Goal: Information Seeking & Learning: Find specific fact

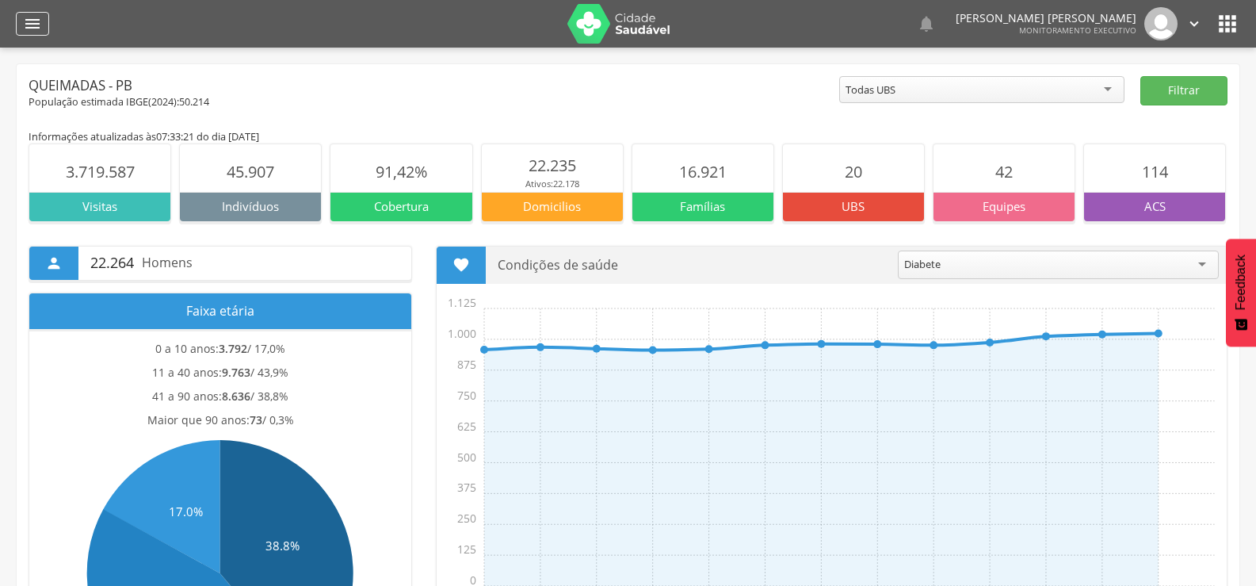
click at [42, 17] on div "" at bounding box center [32, 24] width 33 height 24
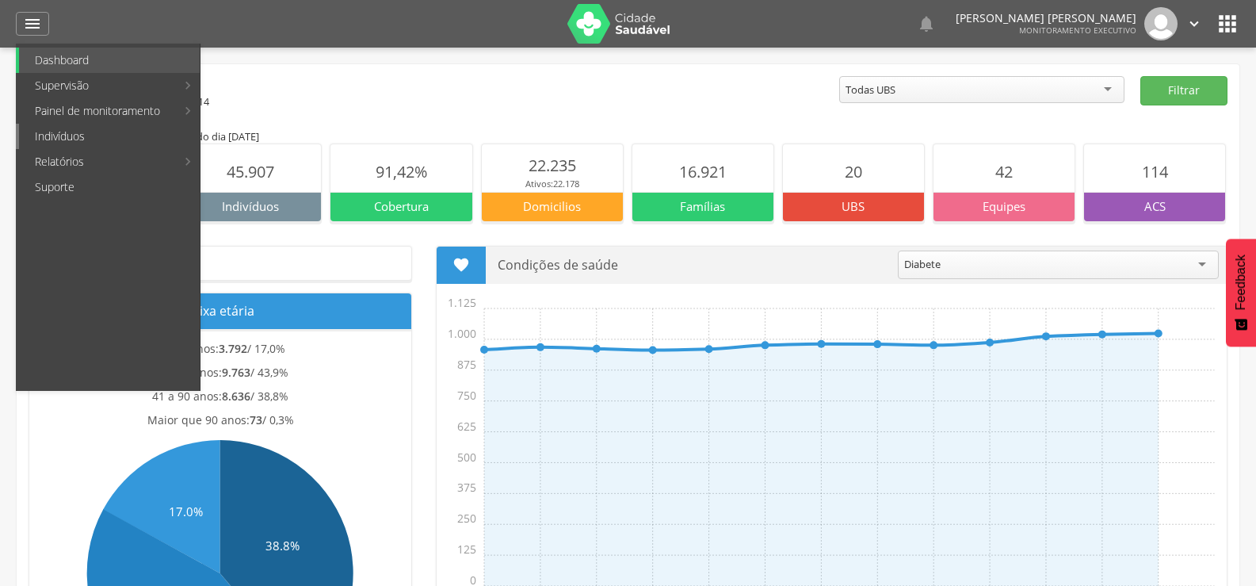
click at [60, 132] on link "Indivíduos" at bounding box center [109, 136] width 181 height 25
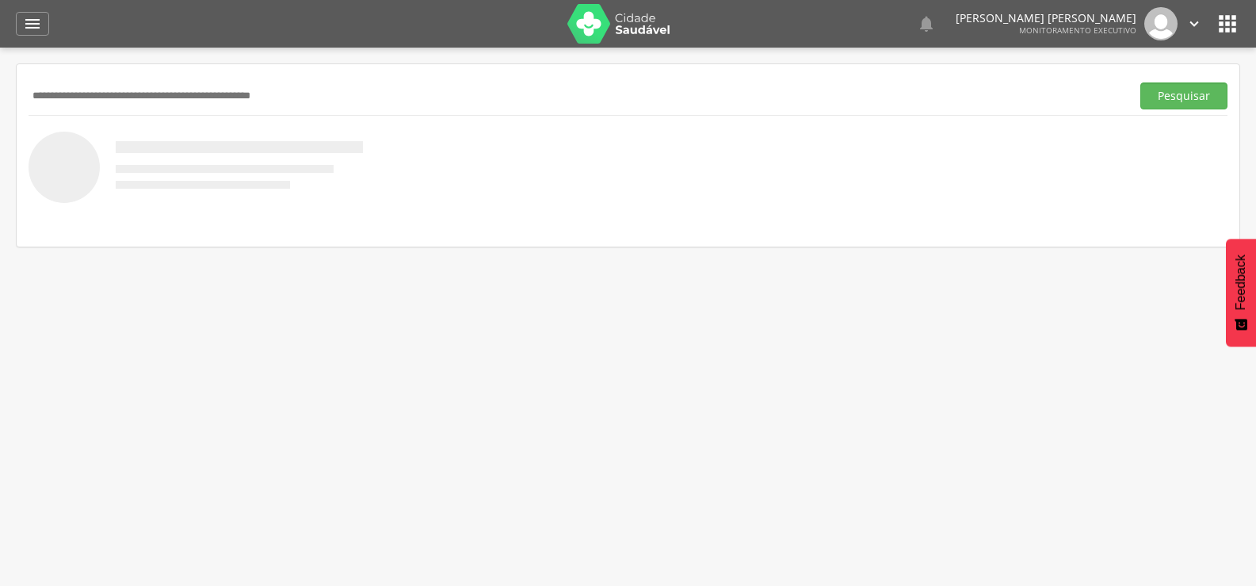
click at [112, 88] on input "text" at bounding box center [577, 95] width 1096 height 27
paste input "**********"
click at [1141, 82] on button "Pesquisar" at bounding box center [1184, 95] width 87 height 27
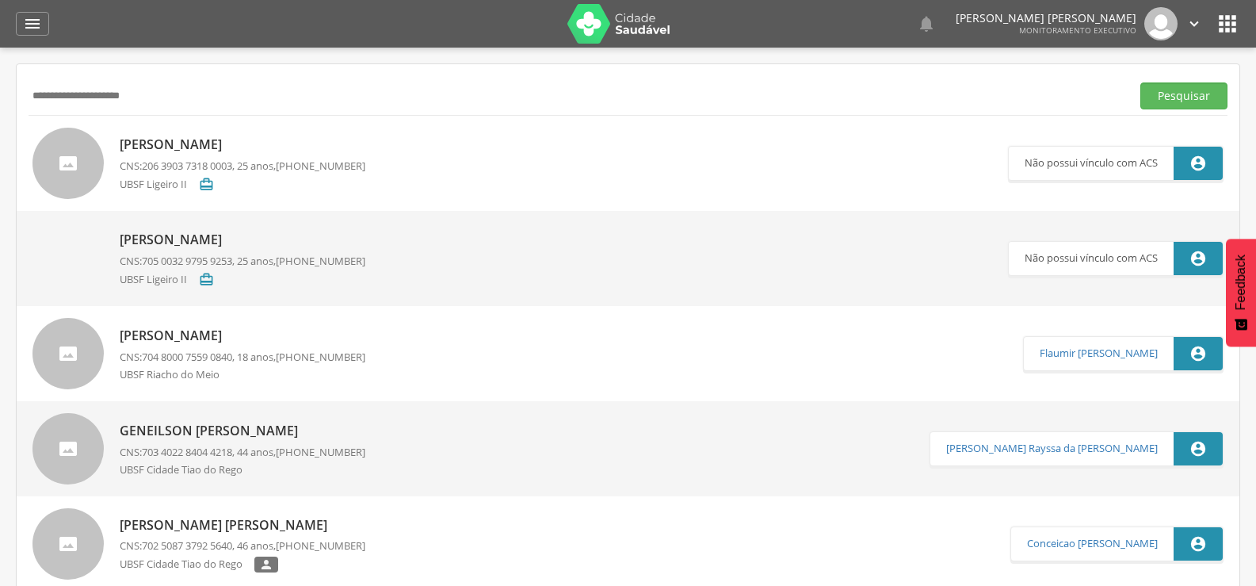
drag, startPoint x: 174, startPoint y: 95, endPoint x: 0, endPoint y: 95, distance: 174.4
click at [0, 95] on div " Supervisão  Distritos  Ubs Coordenador: - Queimadas / PB Intervalo de Tempo…" at bounding box center [628, 341] width 1256 height 586
paste input "**********"
click at [1141, 82] on button "Pesquisar" at bounding box center [1184, 95] width 87 height 27
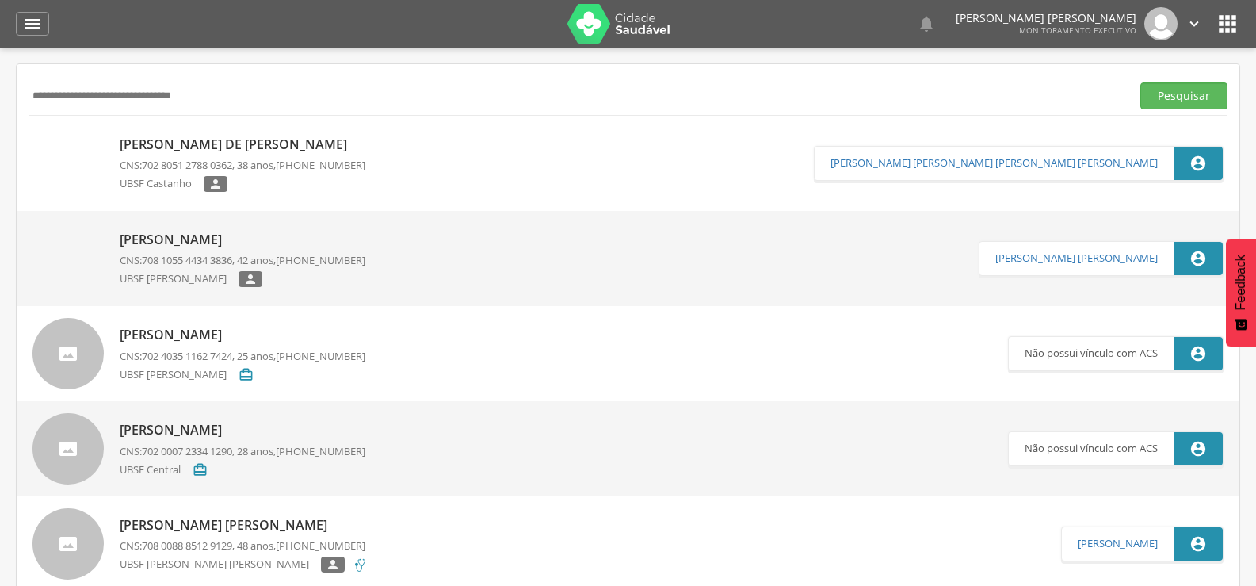
drag, startPoint x: 285, startPoint y: 87, endPoint x: 0, endPoint y: 163, distance: 295.3
click at [0, 163] on div " Supervisão  Distritos  Ubs Coordenador: - Queimadas / PB Intervalo de Tempo…" at bounding box center [628, 341] width 1256 height 586
paste input "text"
click at [1141, 82] on button "Pesquisar" at bounding box center [1184, 95] width 87 height 27
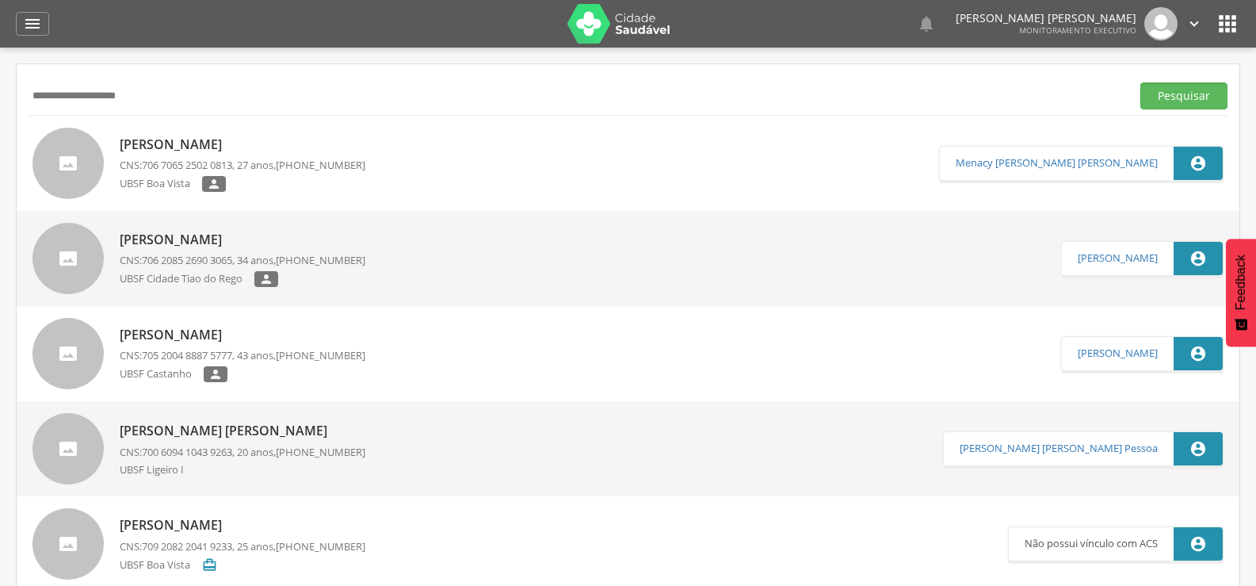
drag, startPoint x: 215, startPoint y: 101, endPoint x: 0, endPoint y: 164, distance: 224.0
click at [0, 164] on div " Supervisão  Distritos  Ubs Coordenador: - Queimadas / PB Intervalo de Tempo…" at bounding box center [628, 341] width 1256 height 586
type input "*"
click at [1141, 82] on button "Pesquisar" at bounding box center [1184, 95] width 87 height 27
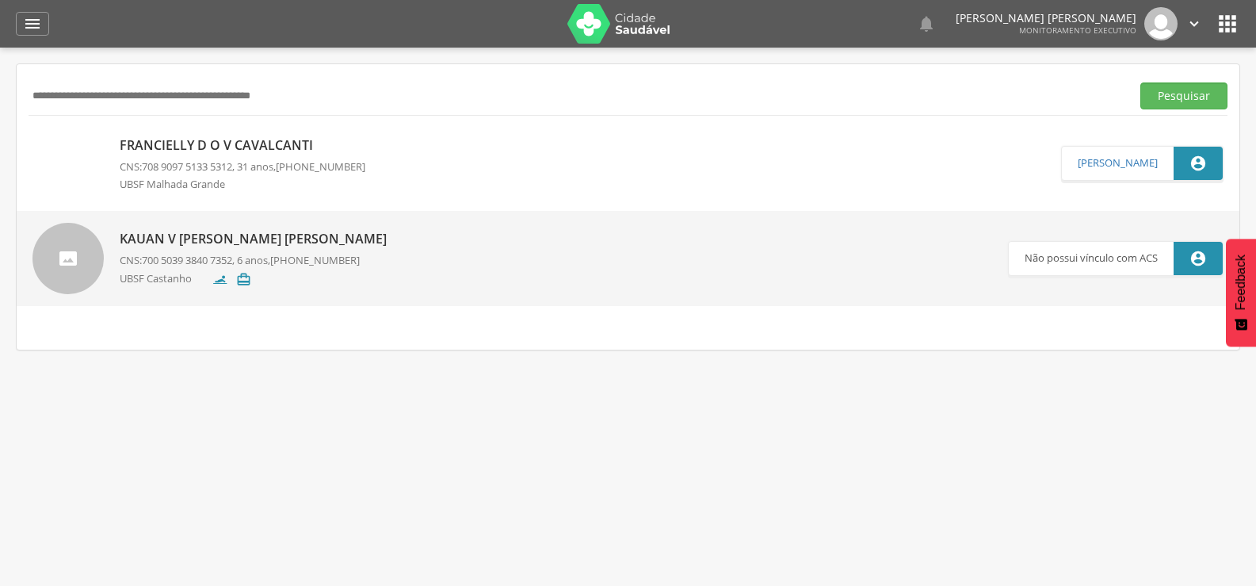
paste input "**********"
click at [1141, 82] on button "Pesquisar" at bounding box center [1184, 95] width 87 height 27
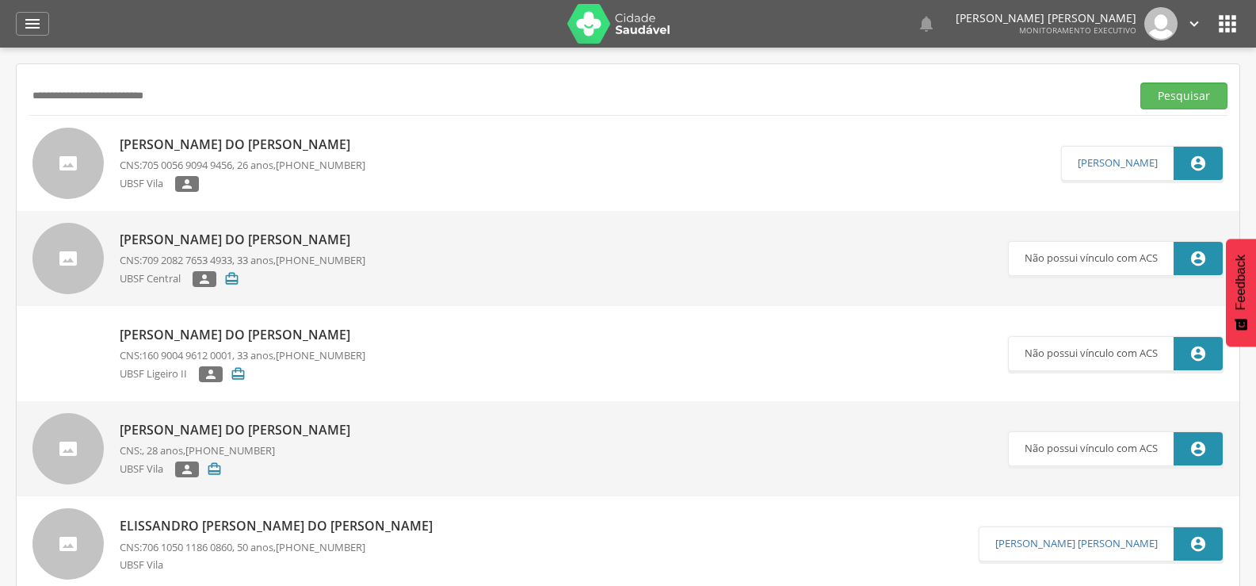
drag, startPoint x: 262, startPoint y: 90, endPoint x: 0, endPoint y: 164, distance: 272.5
click at [0, 164] on div " Supervisão  Distritos  Ubs Coordenador: - Queimadas / PB Intervalo de Tempo…" at bounding box center [628, 341] width 1256 height 586
paste input "****"
click at [1141, 82] on button "Pesquisar" at bounding box center [1184, 95] width 87 height 27
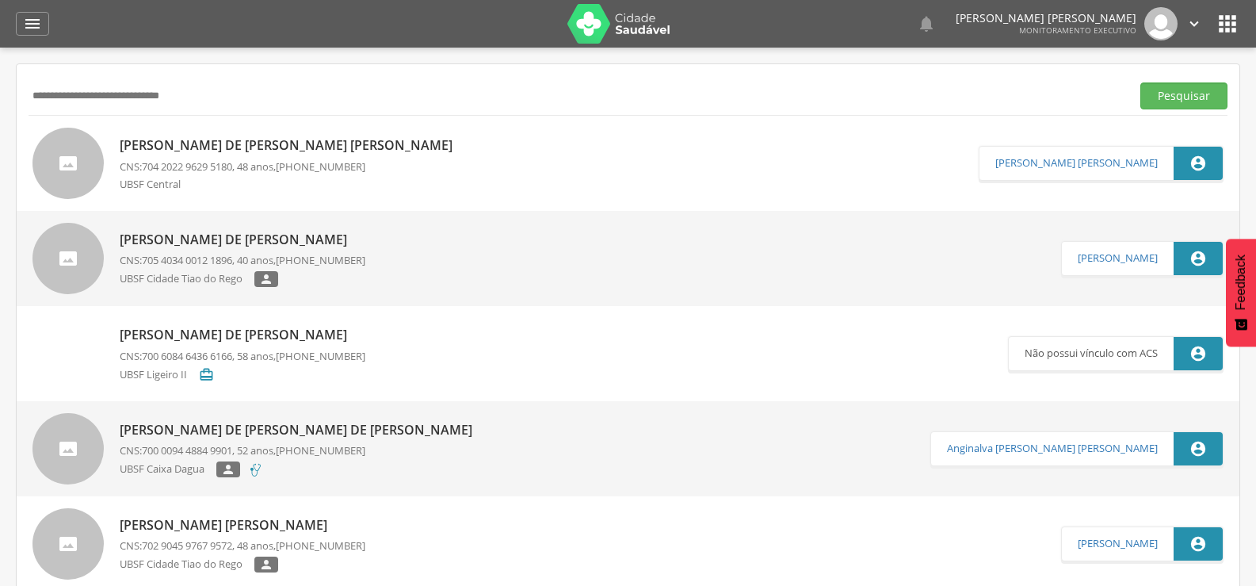
drag, startPoint x: 246, startPoint y: 90, endPoint x: 180, endPoint y: 90, distance: 65.8
click at [180, 90] on input "**********" at bounding box center [577, 95] width 1096 height 27
type input "*"
paste input "**********"
click at [1141, 82] on button "Pesquisar" at bounding box center [1184, 95] width 87 height 27
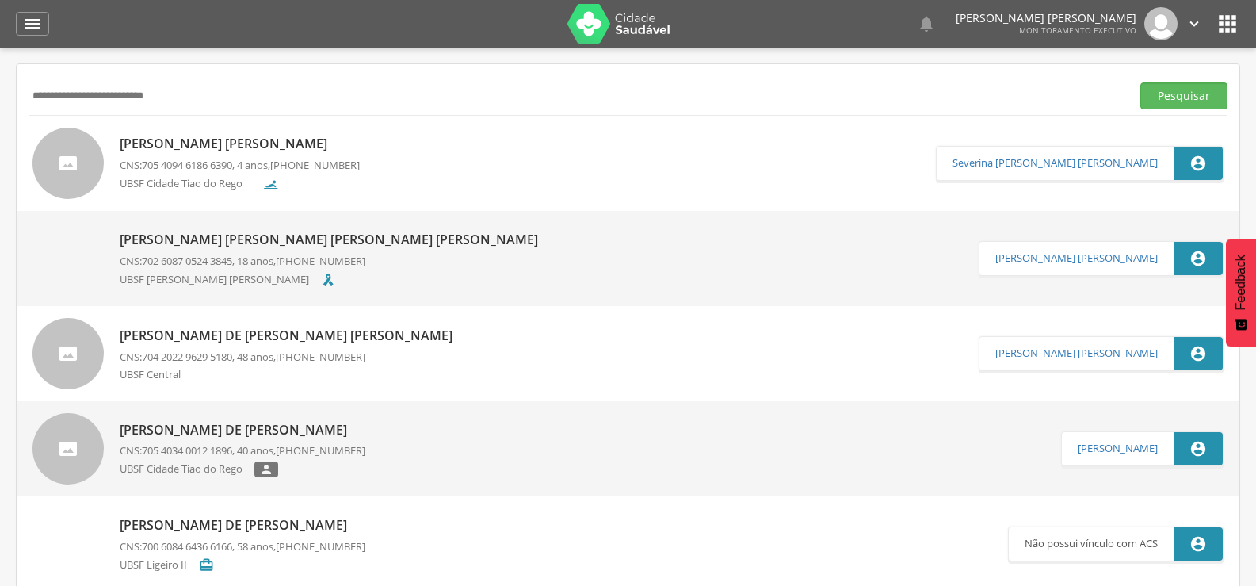
drag, startPoint x: 253, startPoint y: 81, endPoint x: 0, endPoint y: 93, distance: 253.1
click at [0, 93] on div " Supervisão  Distritos  Ubs Coordenador: - Queimadas / PB Intervalo de Tempo…" at bounding box center [628, 341] width 1256 height 586
drag, startPoint x: 216, startPoint y: 92, endPoint x: 0, endPoint y: 98, distance: 216.5
click at [0, 98] on div " Supervisão  Distritos  Ubs Coordenador: - Queimadas / PB Intervalo de Tempo…" at bounding box center [628, 341] width 1256 height 586
paste input "text"
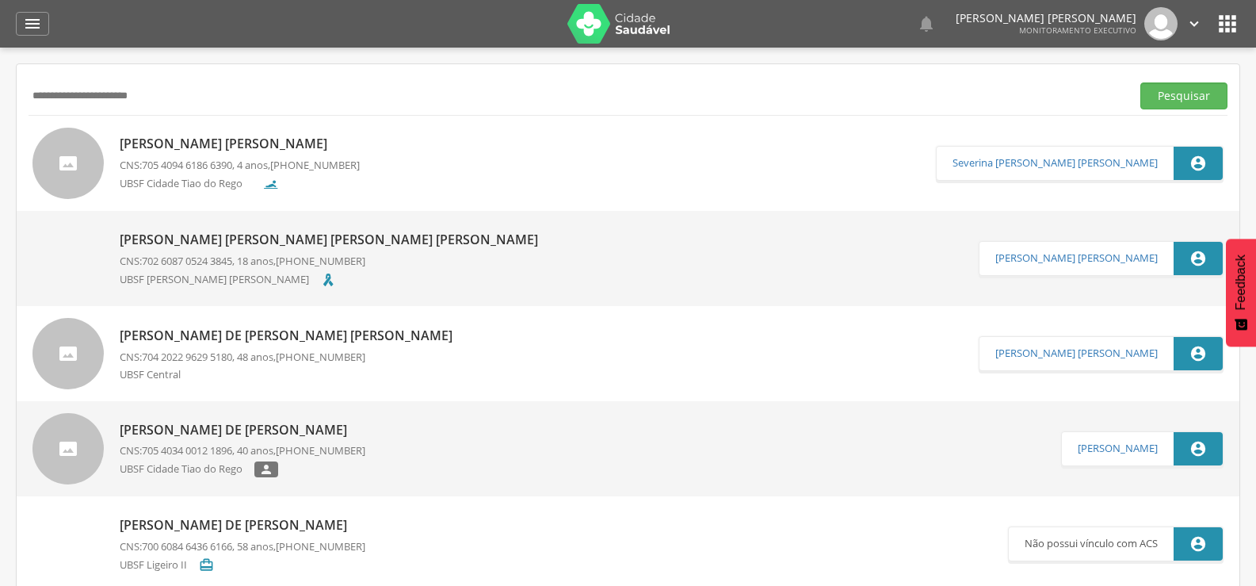
click at [1141, 82] on button "Pesquisar" at bounding box center [1184, 95] width 87 height 27
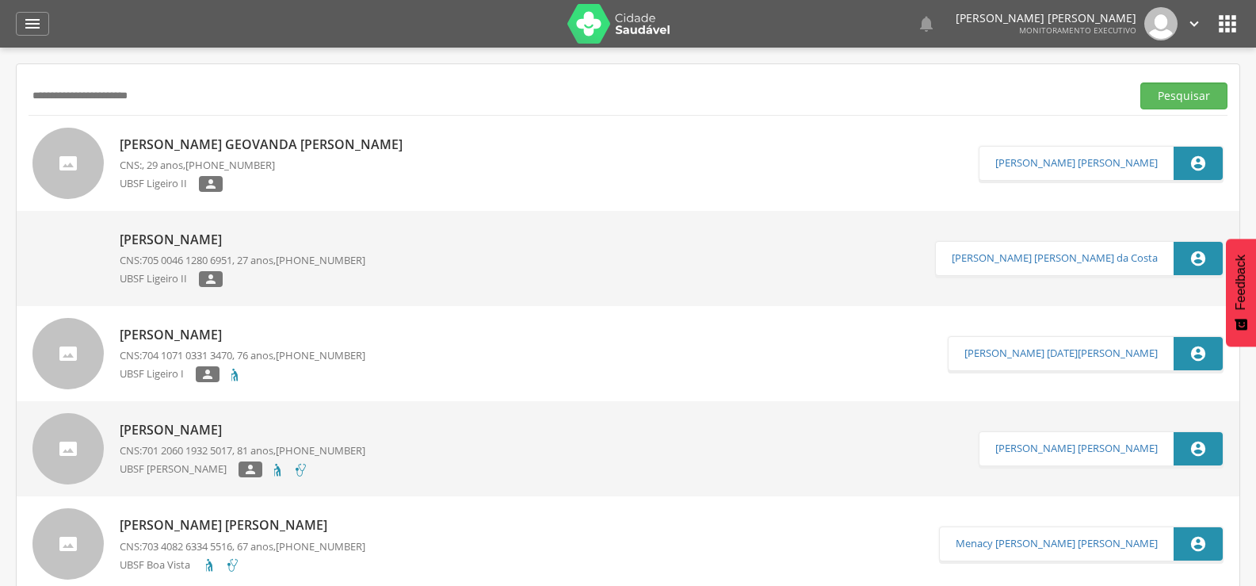
drag, startPoint x: 239, startPoint y: 95, endPoint x: 0, endPoint y: 113, distance: 239.2
click at [0, 113] on div " Supervisão  Distritos  Ubs Coordenador: - Queimadas / PB Intervalo de Tempo…" at bounding box center [628, 341] width 1256 height 586
paste input "*******"
click at [1141, 82] on button "Pesquisar" at bounding box center [1184, 95] width 87 height 27
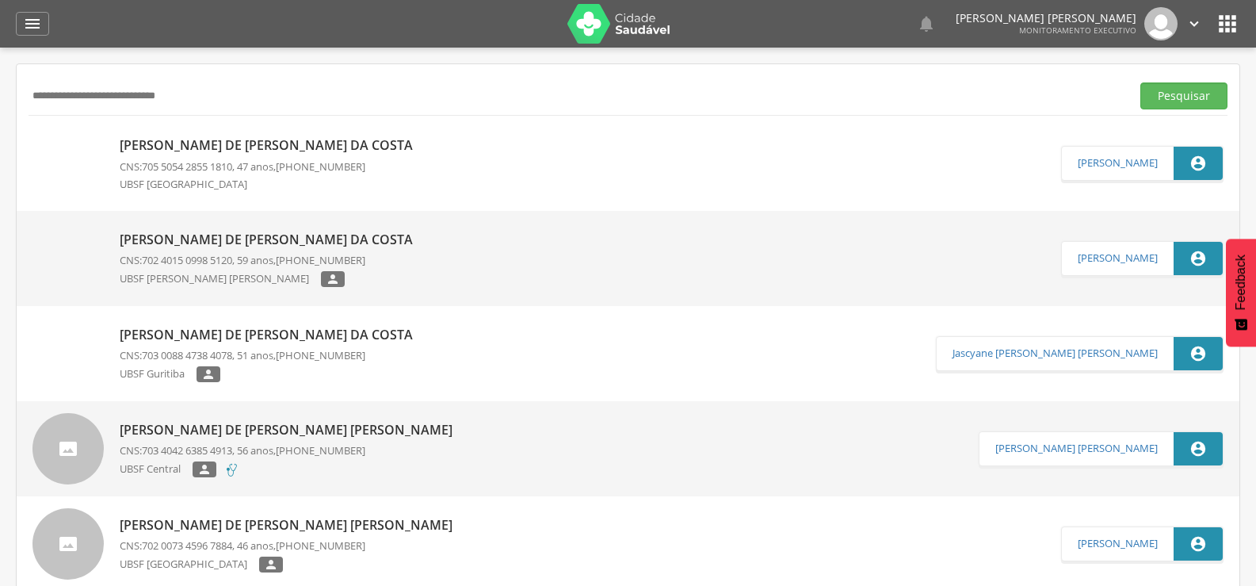
drag, startPoint x: 252, startPoint y: 93, endPoint x: 0, endPoint y: 97, distance: 252.1
click at [0, 97] on div " Supervisão  Distritos  Ubs Coordenador: - Queimadas / PB Intervalo de Tempo…" at bounding box center [628, 341] width 1256 height 586
paste input "text"
click at [1141, 82] on button "Pesquisar" at bounding box center [1184, 95] width 87 height 27
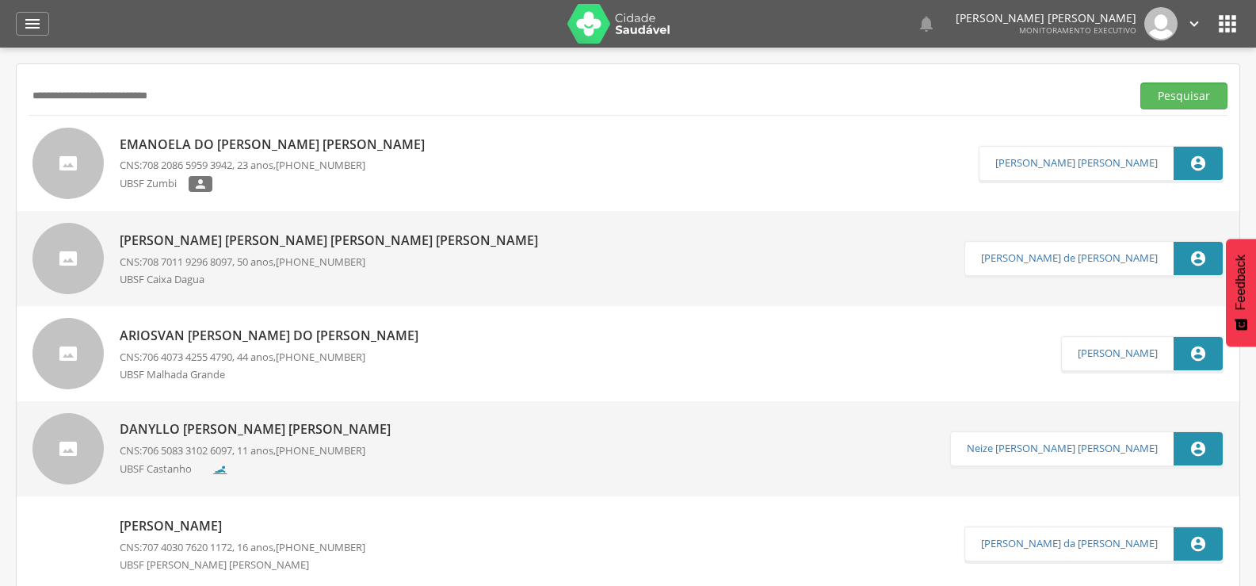
drag, startPoint x: 248, startPoint y: 97, endPoint x: 0, endPoint y: 134, distance: 250.8
click at [0, 134] on div " Supervisão  Distritos  Ubs Coordenador: - Queimadas / PB Intervalo de Tempo…" at bounding box center [628, 341] width 1256 height 586
paste input "text"
click at [1141, 82] on button "Pesquisar" at bounding box center [1184, 95] width 87 height 27
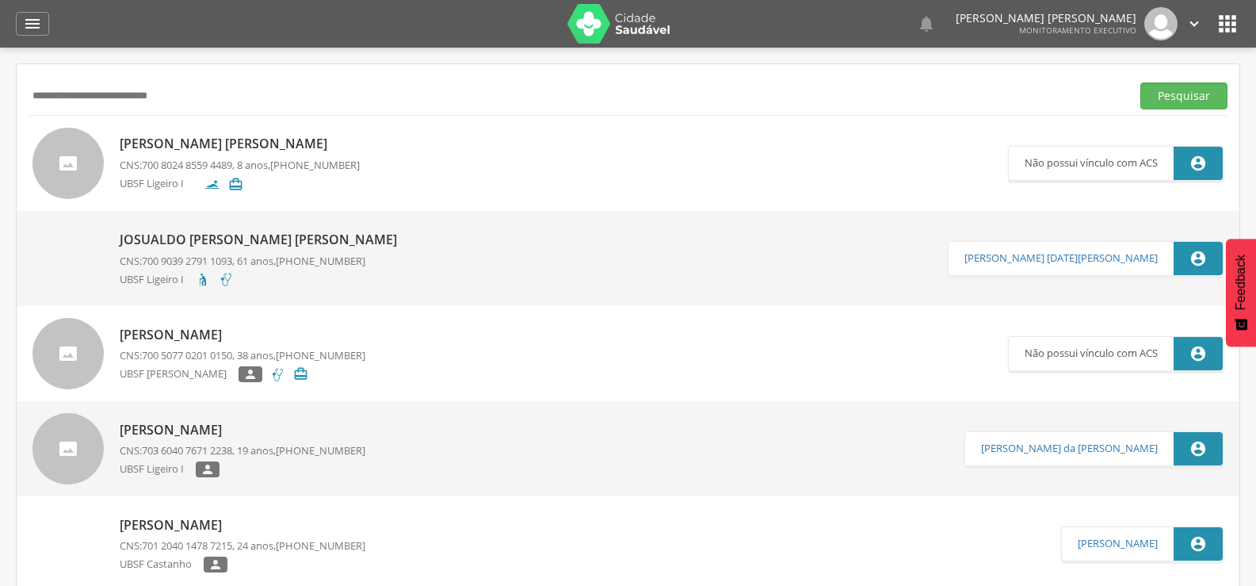
click at [286, 81] on div "**********" at bounding box center [628, 95] width 1199 height 39
drag, startPoint x: 243, startPoint y: 96, endPoint x: 0, endPoint y: 96, distance: 243.3
click at [0, 96] on div " Supervisão  Distritos  Ubs Coordenador: - Queimadas / PB Intervalo de Tempo…" at bounding box center [628, 341] width 1256 height 586
paste input "text"
click at [1141, 82] on button "Pesquisar" at bounding box center [1184, 95] width 87 height 27
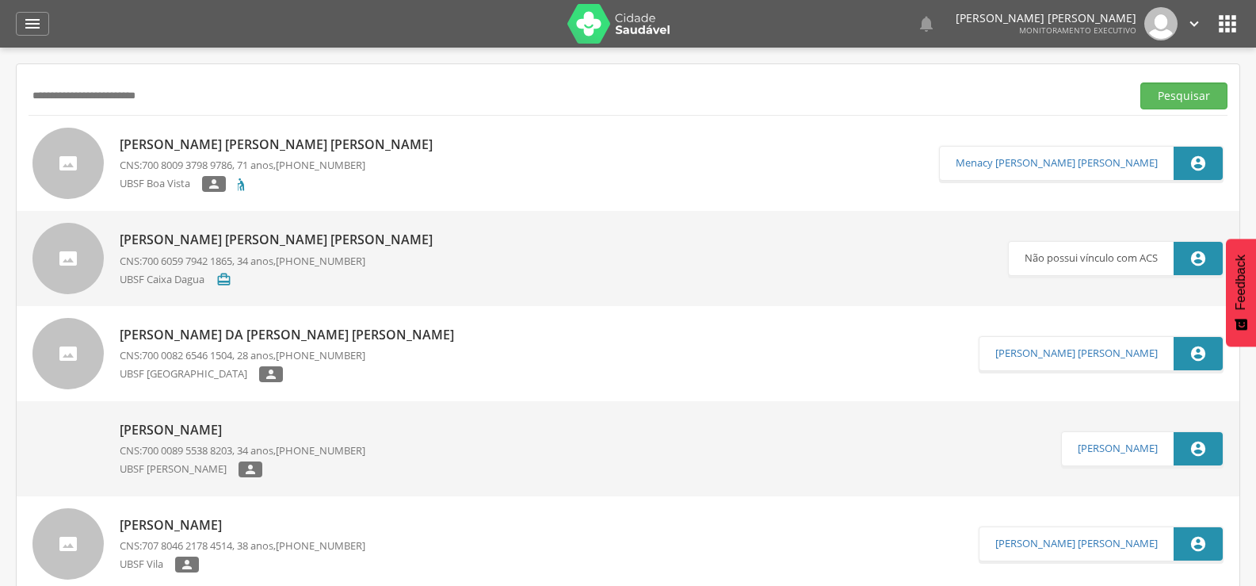
drag, startPoint x: 214, startPoint y: 85, endPoint x: 0, endPoint y: 96, distance: 214.3
click at [0, 96] on div " Supervisão  Distritos  Ubs Coordenador: - Queimadas / PB Intervalo de Tempo…" at bounding box center [628, 341] width 1256 height 586
paste input "text"
click at [1141, 82] on button "Pesquisar" at bounding box center [1184, 95] width 87 height 27
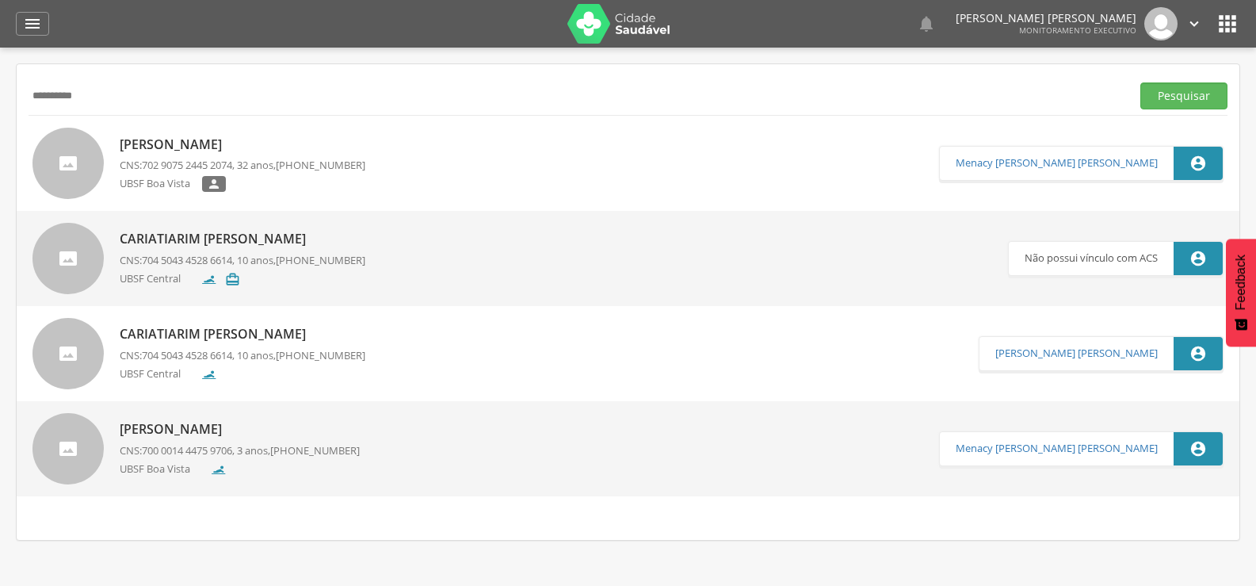
drag, startPoint x: 128, startPoint y: 103, endPoint x: 0, endPoint y: 113, distance: 128.8
click at [0, 113] on div " Supervisão  Distritos  Ubs Coordenador: - Queimadas / PB Intervalo de Tempo…" at bounding box center [628, 341] width 1256 height 586
paste input "**********"
click at [1141, 82] on button "Pesquisar" at bounding box center [1184, 95] width 87 height 27
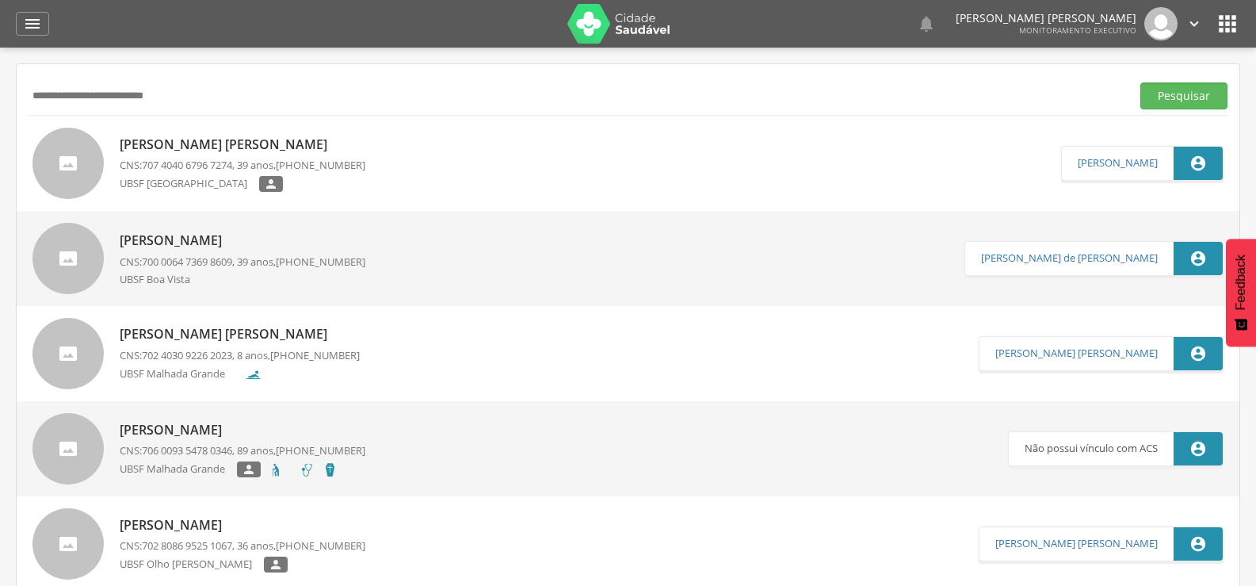
drag, startPoint x: 238, startPoint y: 101, endPoint x: 0, endPoint y: 99, distance: 237.8
click at [0, 99] on div " Supervisão  Distritos  Ubs Coordenador: - Queimadas / PB Intervalo de Tempo…" at bounding box center [628, 341] width 1256 height 586
paste input "text"
click at [1141, 82] on button "Pesquisar" at bounding box center [1184, 95] width 87 height 27
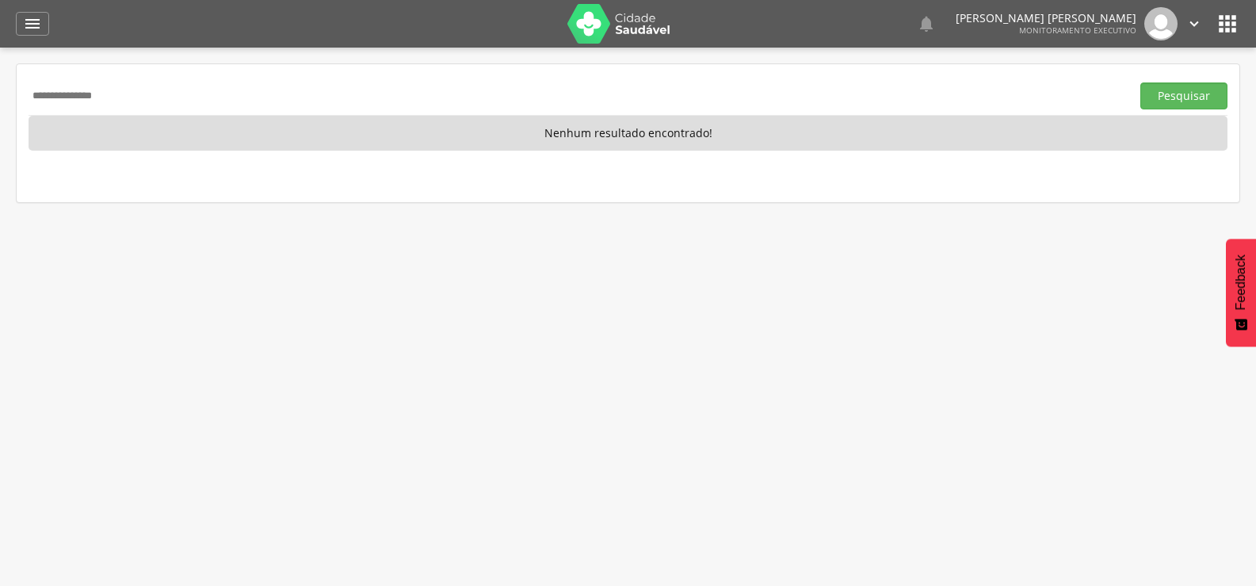
drag, startPoint x: 196, startPoint y: 100, endPoint x: 2, endPoint y: 97, distance: 194.2
click at [2, 97] on div " Supervisão  Distritos  Ubs Coordenador: - Queimadas / PB Intervalo de Tempo…" at bounding box center [628, 341] width 1256 height 586
paste input "**********"
click at [1141, 82] on button "Pesquisar" at bounding box center [1184, 95] width 87 height 27
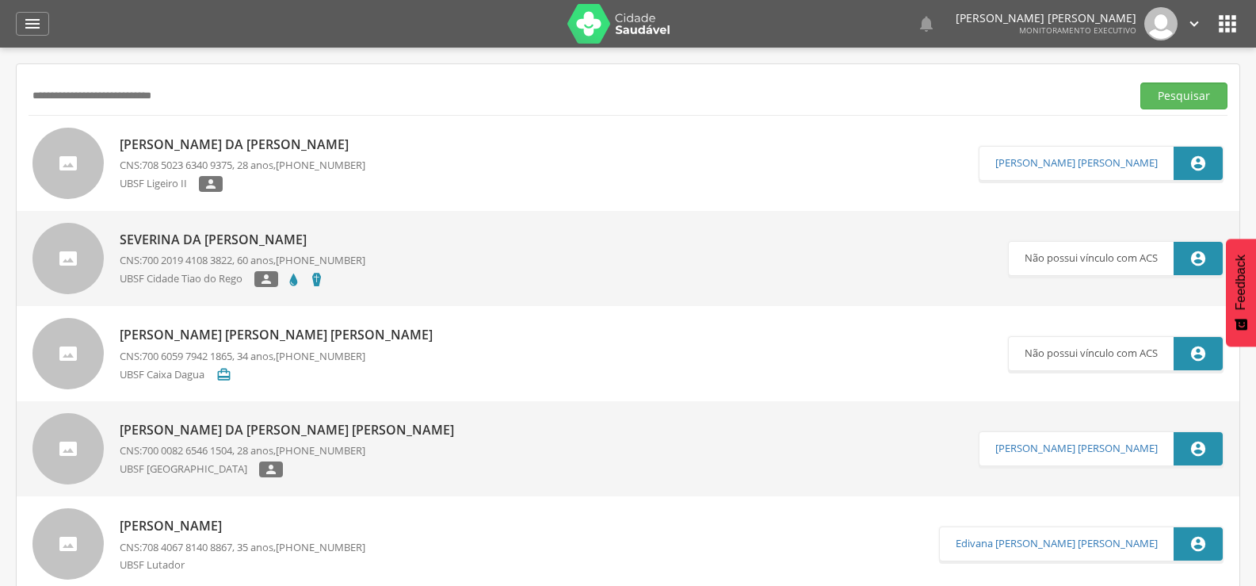
drag, startPoint x: 236, startPoint y: 109, endPoint x: 0, endPoint y: 189, distance: 249.4
click at [0, 189] on div " Supervisão  Distritos  Ubs Coordenador: - Queimadas / PB Intervalo de Tempo…" at bounding box center [628, 341] width 1256 height 586
paste input "text"
click at [1141, 82] on button "Pesquisar" at bounding box center [1184, 95] width 87 height 27
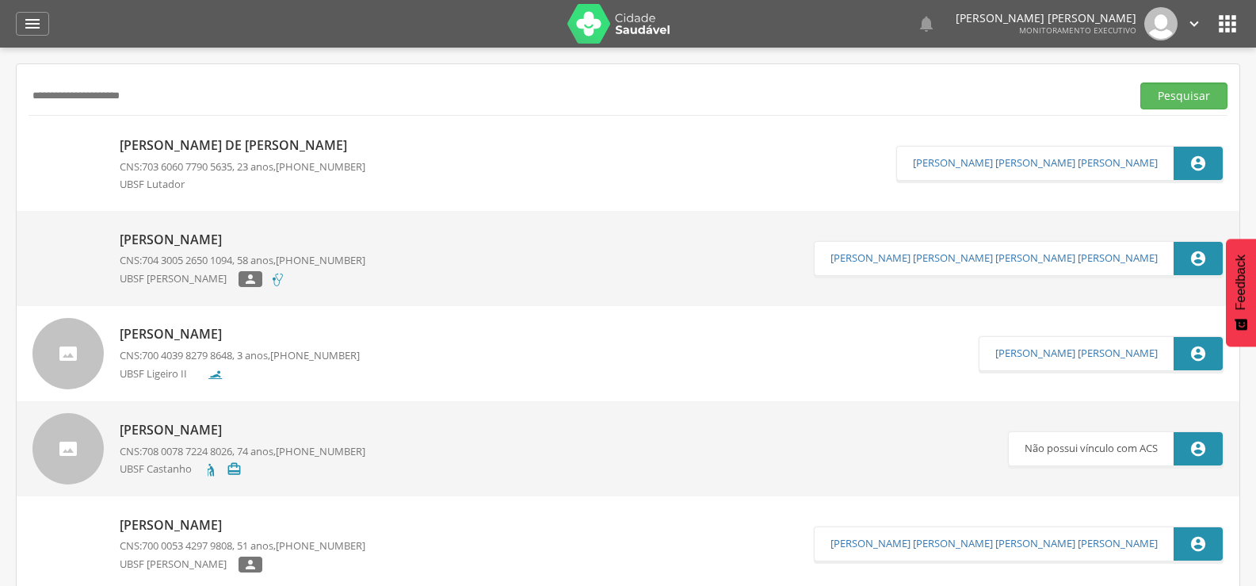
drag, startPoint x: 175, startPoint y: 99, endPoint x: 0, endPoint y: 163, distance: 186.6
click at [0, 163] on div " Supervisão  Distritos  Ubs Coordenador: - Queimadas / PB Intervalo de Tempo…" at bounding box center [628, 341] width 1256 height 586
paste input "text"
click at [1141, 82] on button "Pesquisar" at bounding box center [1184, 95] width 87 height 27
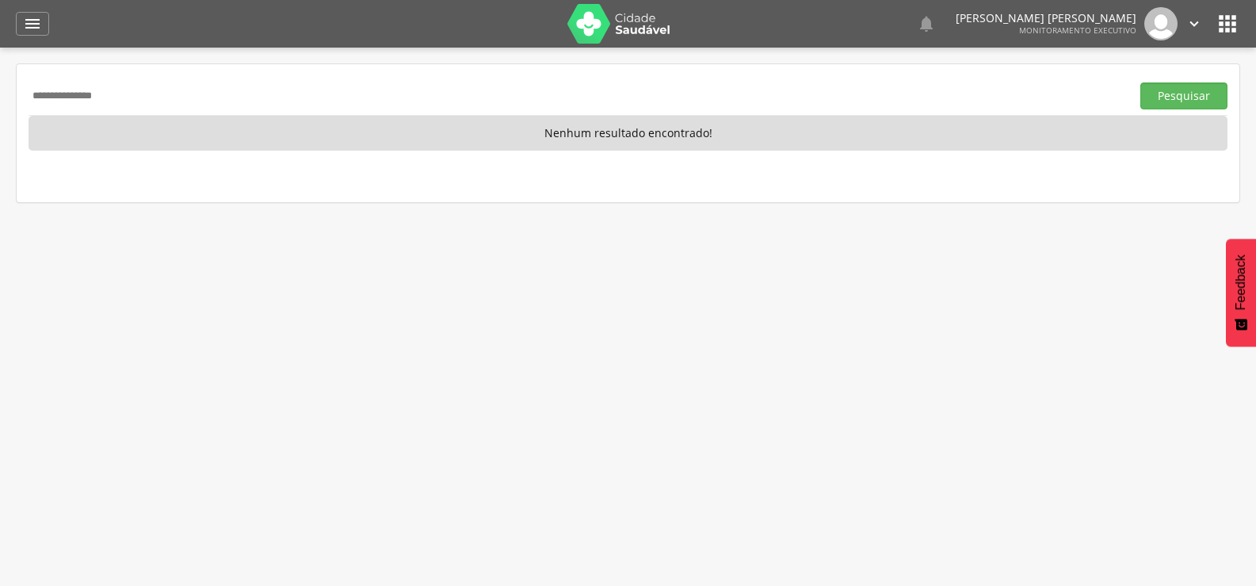
drag, startPoint x: 128, startPoint y: 93, endPoint x: 0, endPoint y: 107, distance: 128.4
click at [0, 107] on div " Supervisão  Distritos  Ubs Coordenador: - Queimadas / PB Intervalo de Tempo…" at bounding box center [628, 341] width 1256 height 586
paste input "**********"
click at [1141, 82] on button "Pesquisar" at bounding box center [1184, 95] width 87 height 27
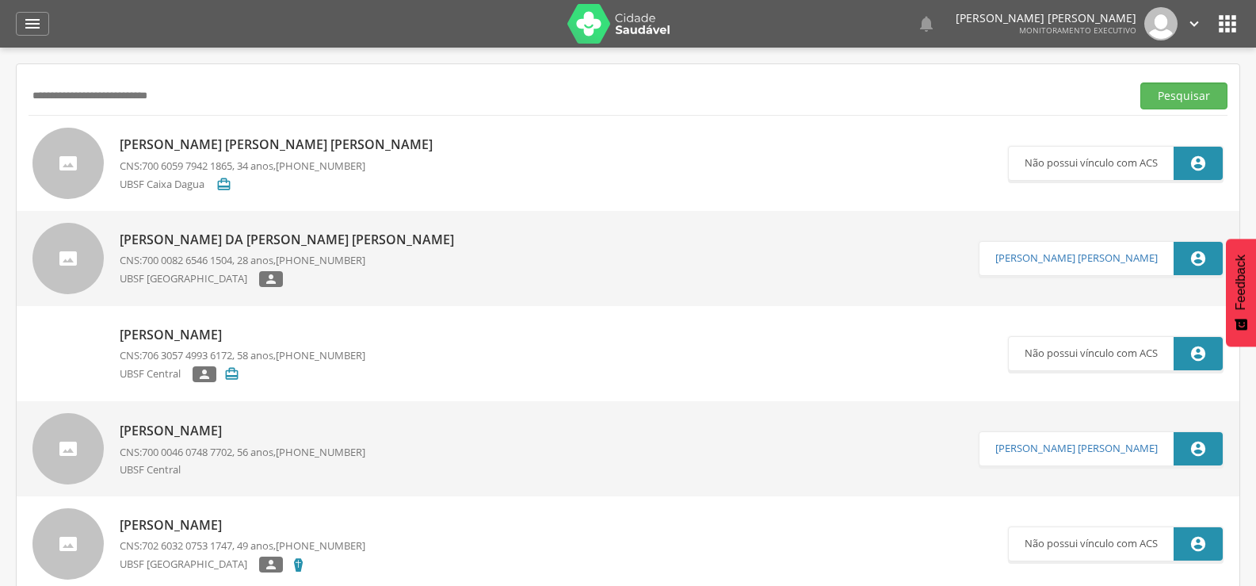
click at [1141, 82] on button "Pesquisar" at bounding box center [1184, 95] width 87 height 27
drag, startPoint x: 260, startPoint y: 103, endPoint x: 0, endPoint y: 136, distance: 262.0
click at [0, 136] on div " Supervisão  Distritos  Ubs Coordenador: - Queimadas / PB Intervalo de Tempo…" at bounding box center [628, 341] width 1256 height 586
paste input "text"
click at [1141, 82] on button "Pesquisar" at bounding box center [1184, 95] width 87 height 27
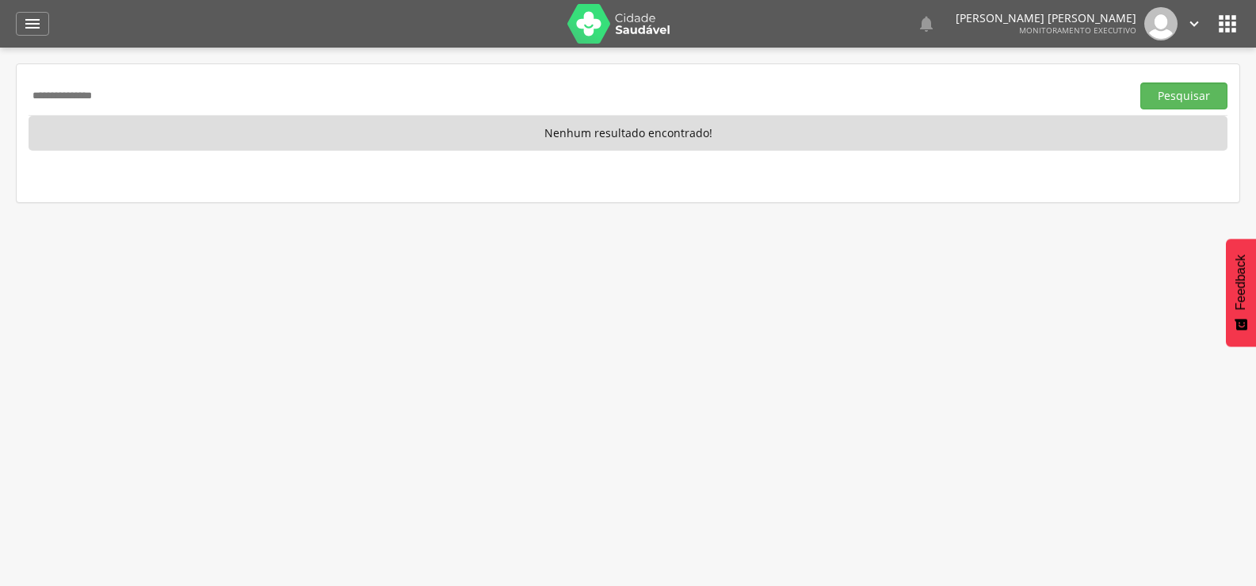
drag, startPoint x: 224, startPoint y: 94, endPoint x: 0, endPoint y: 94, distance: 224.3
click at [0, 94] on div " Supervisão  Distritos  Ubs Coordenador: - Queimadas / PB Intervalo de Tempo…" at bounding box center [628, 341] width 1256 height 586
paste input "**********"
click at [1141, 82] on button "Pesquisar" at bounding box center [1184, 95] width 87 height 27
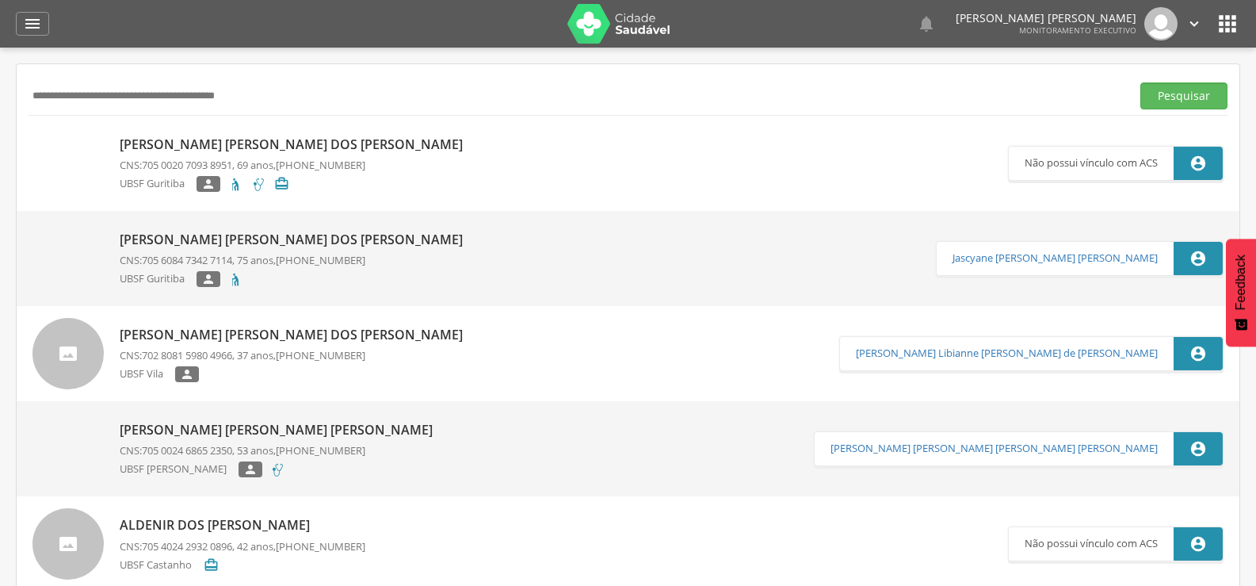
drag, startPoint x: 357, startPoint y: 99, endPoint x: 0, endPoint y: 113, distance: 356.9
click at [0, 113] on div " Supervisão  Distritos  Ubs Coordenador: - Queimadas / PB Intervalo de Tempo…" at bounding box center [628, 341] width 1256 height 586
paste input "text"
click at [1141, 82] on button "Pesquisar" at bounding box center [1184, 95] width 87 height 27
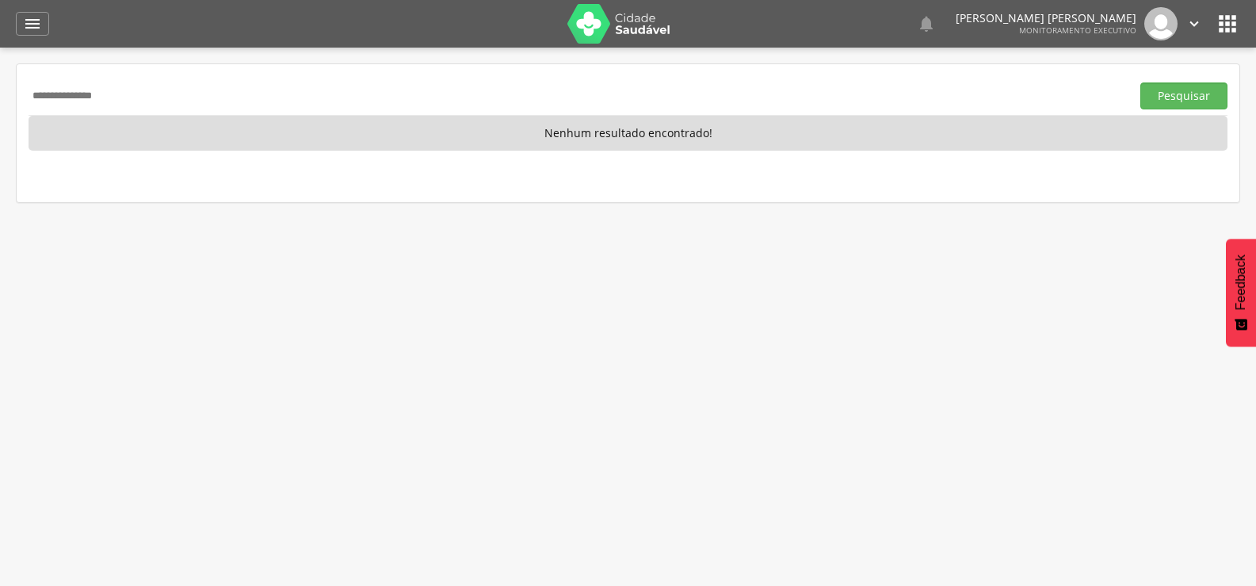
drag, startPoint x: 171, startPoint y: 100, endPoint x: 0, endPoint y: 121, distance: 172.5
click at [0, 121] on div " Supervisão  Distritos  Ubs Coordenador: - Queimadas / PB Intervalo de Tempo…" at bounding box center [628, 341] width 1256 height 586
paste input "*"
click at [1141, 82] on button "Pesquisar" at bounding box center [1184, 95] width 87 height 27
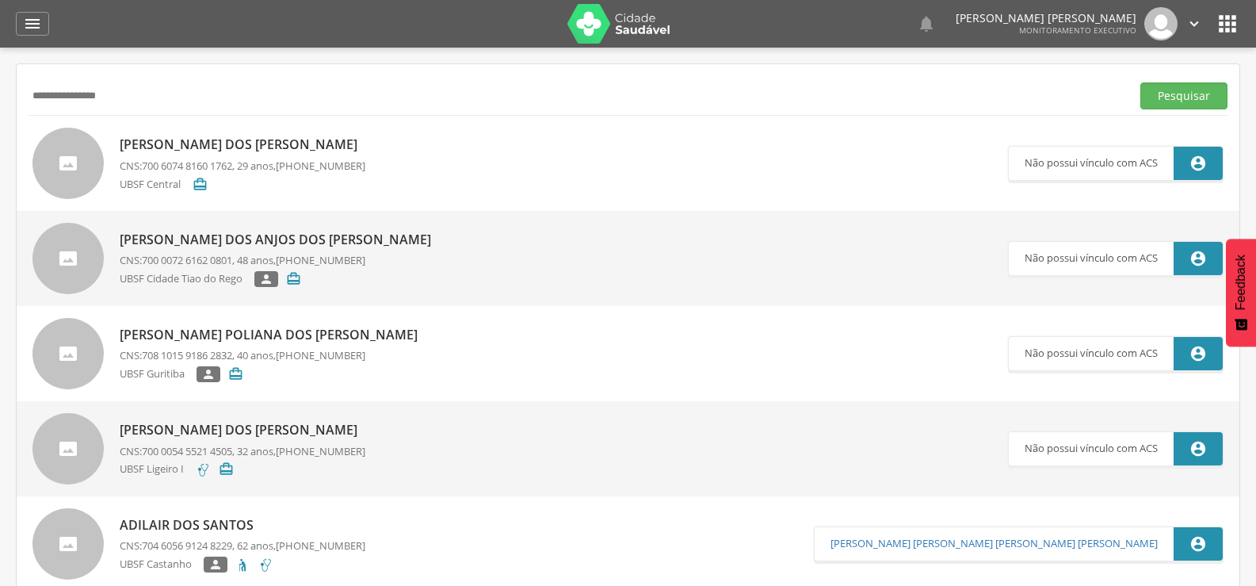
drag, startPoint x: 178, startPoint y: 93, endPoint x: 0, endPoint y: 99, distance: 177.7
click at [0, 99] on div " Supervisão  Distritos  Ubs Coordenador: - Queimadas / PB Intervalo de Tempo…" at bounding box center [628, 341] width 1256 height 586
paste input "**********"
click at [1141, 82] on button "Pesquisar" at bounding box center [1184, 95] width 87 height 27
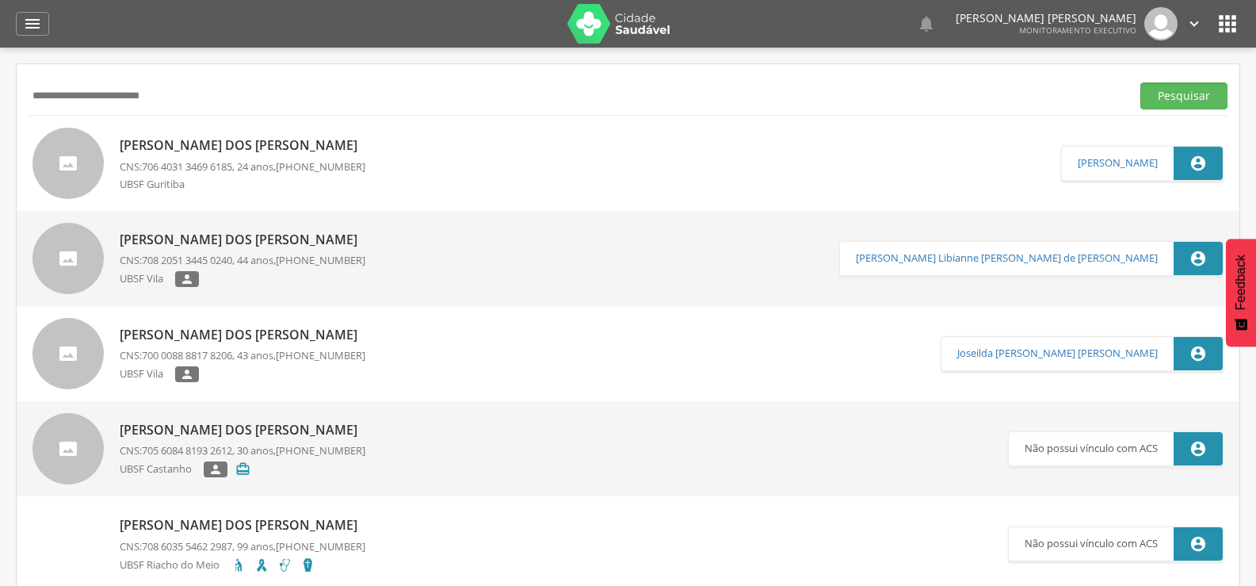
drag, startPoint x: 216, startPoint y: 98, endPoint x: 0, endPoint y: 140, distance: 220.3
click at [0, 140] on div " Supervisão  Distritos  Ubs Coordenador: - Queimadas / PB Intervalo de Tempo…" at bounding box center [628, 341] width 1256 height 586
paste input "*"
click at [1141, 82] on button "Pesquisar" at bounding box center [1184, 95] width 87 height 27
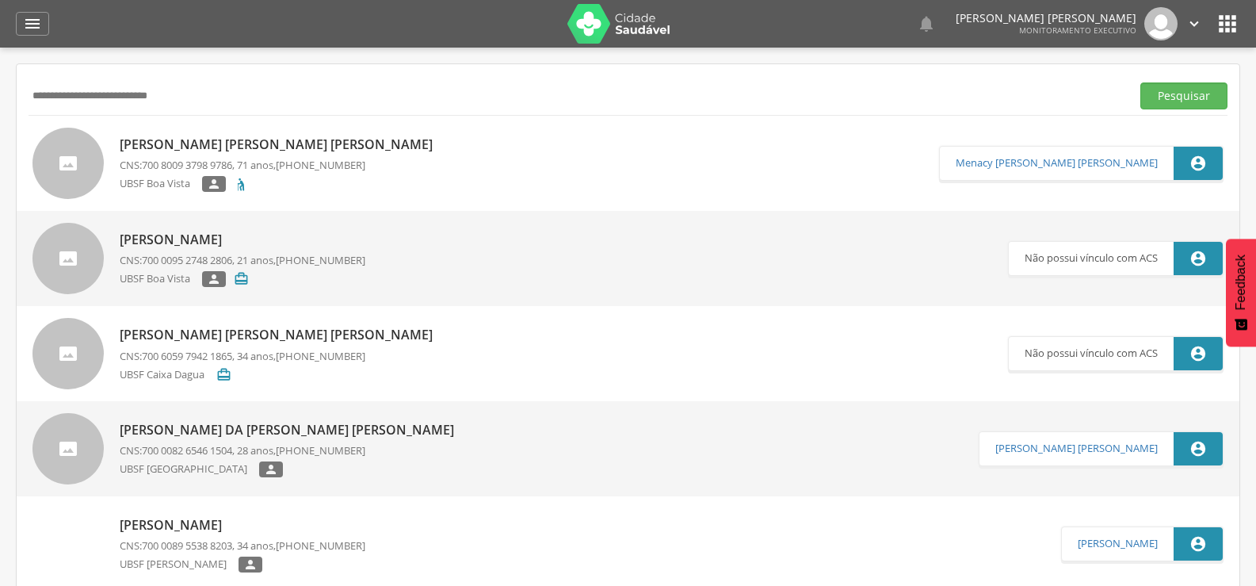
drag, startPoint x: 242, startPoint y: 84, endPoint x: 0, endPoint y: 82, distance: 241.8
click at [0, 82] on div " Supervisão  Distritos  Ubs Coordenador: - Queimadas / PB Intervalo de Tempo…" at bounding box center [628, 341] width 1256 height 586
paste input "*****"
click at [1141, 82] on button "Pesquisar" at bounding box center [1184, 95] width 87 height 27
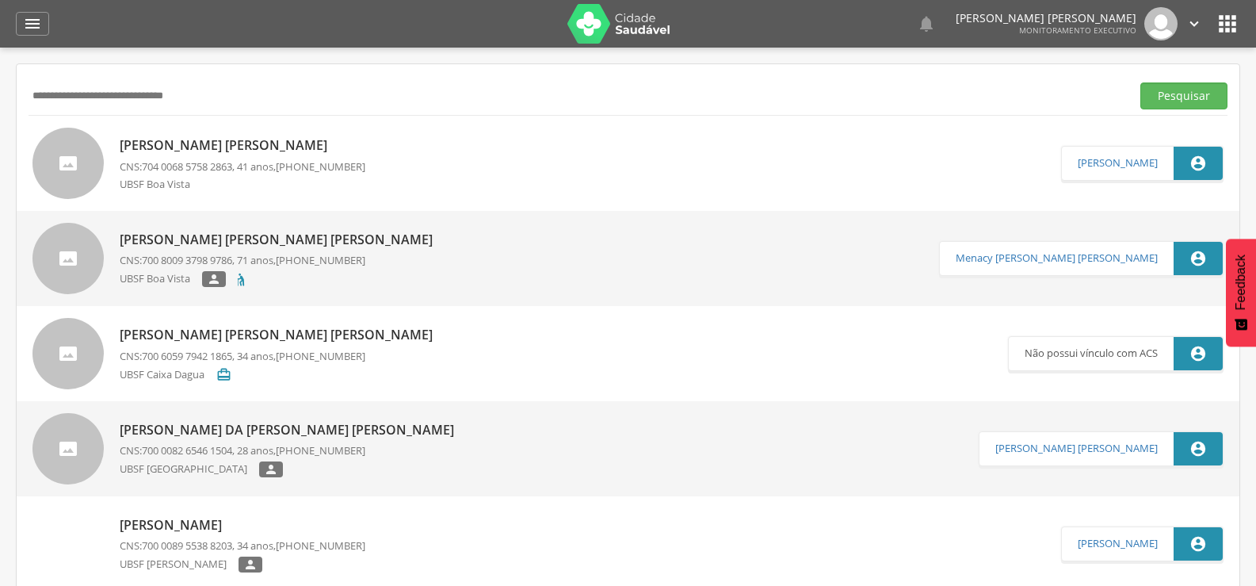
drag, startPoint x: 243, startPoint y: 97, endPoint x: 0, endPoint y: 151, distance: 249.1
click at [0, 151] on div " Supervisão  Distritos  Ubs Coordenador: - Queimadas / PB Intervalo de Tempo…" at bounding box center [628, 341] width 1256 height 586
paste input "text"
click at [1141, 82] on button "Pesquisar" at bounding box center [1184, 95] width 87 height 27
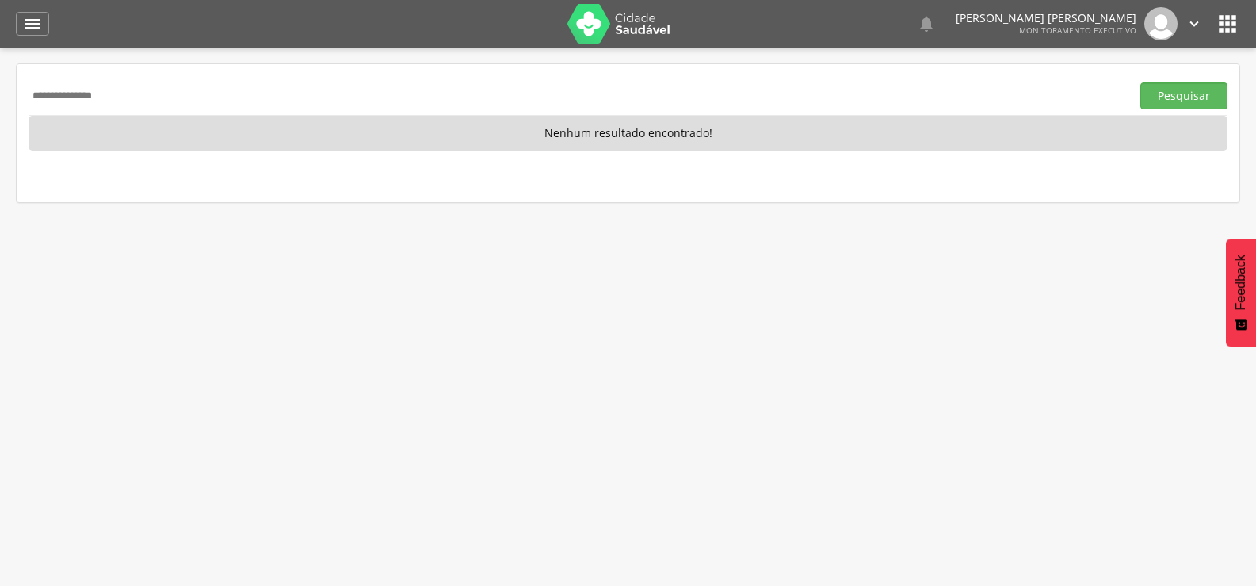
drag, startPoint x: 186, startPoint y: 109, endPoint x: 0, endPoint y: 138, distance: 188.6
click at [0, 138] on div " Supervisão  Distritos  Ubs Coordenador: - Queimadas / PB Intervalo de Tempo…" at bounding box center [628, 341] width 1256 height 586
paste input "**********"
click at [1141, 82] on button "Pesquisar" at bounding box center [1184, 95] width 87 height 27
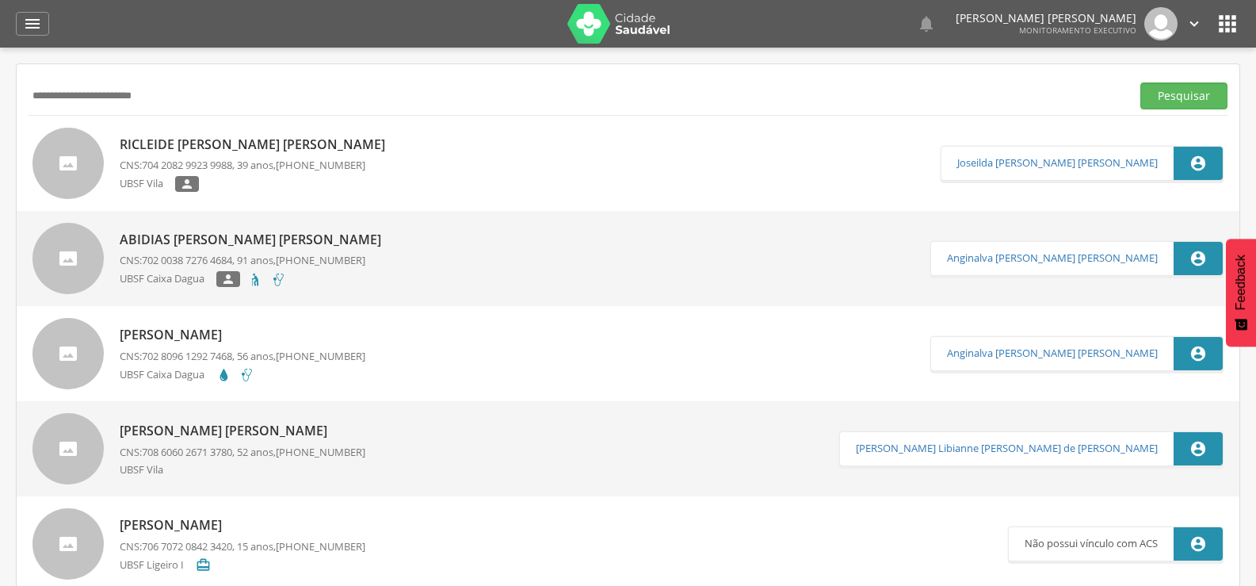
drag, startPoint x: 206, startPoint y: 95, endPoint x: 0, endPoint y: 96, distance: 206.1
click at [0, 96] on div " Supervisão  Distritos  Ubs Coordenador: - Queimadas / PB Intervalo de Tempo…" at bounding box center [628, 341] width 1256 height 586
paste input "***"
click at [1141, 82] on button "Pesquisar" at bounding box center [1184, 95] width 87 height 27
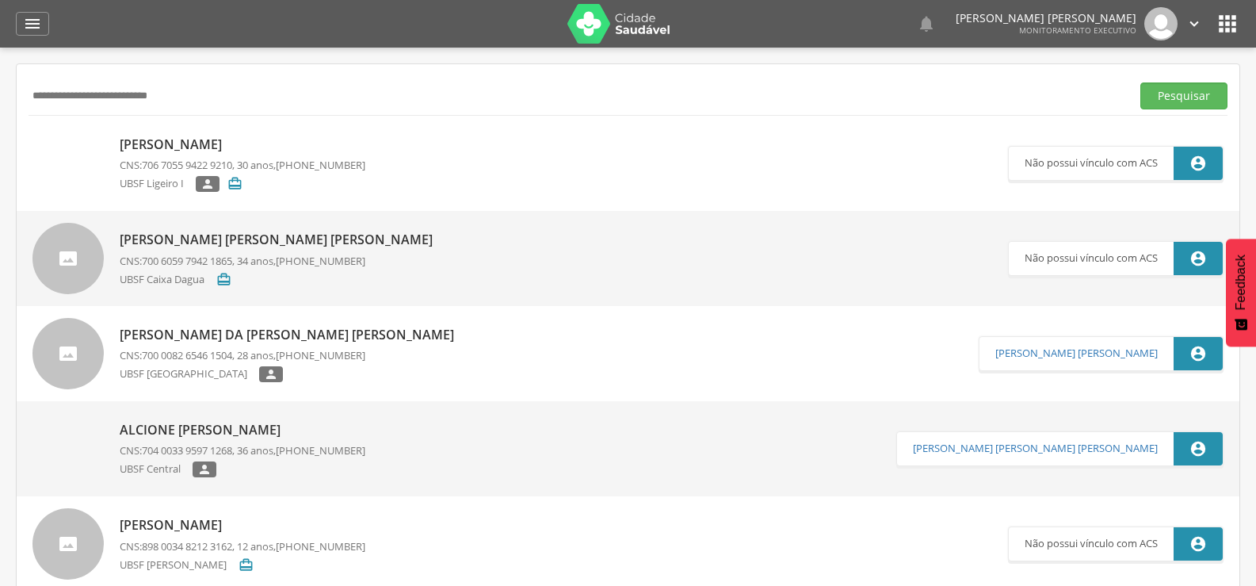
drag, startPoint x: 249, startPoint y: 83, endPoint x: 0, endPoint y: 85, distance: 248.9
click at [0, 85] on div " Supervisão  Distritos  Ubs Coordenador: - Queimadas / PB Intervalo de Tempo…" at bounding box center [628, 341] width 1256 height 586
paste input "text"
click at [1141, 82] on button "Pesquisar" at bounding box center [1184, 95] width 87 height 27
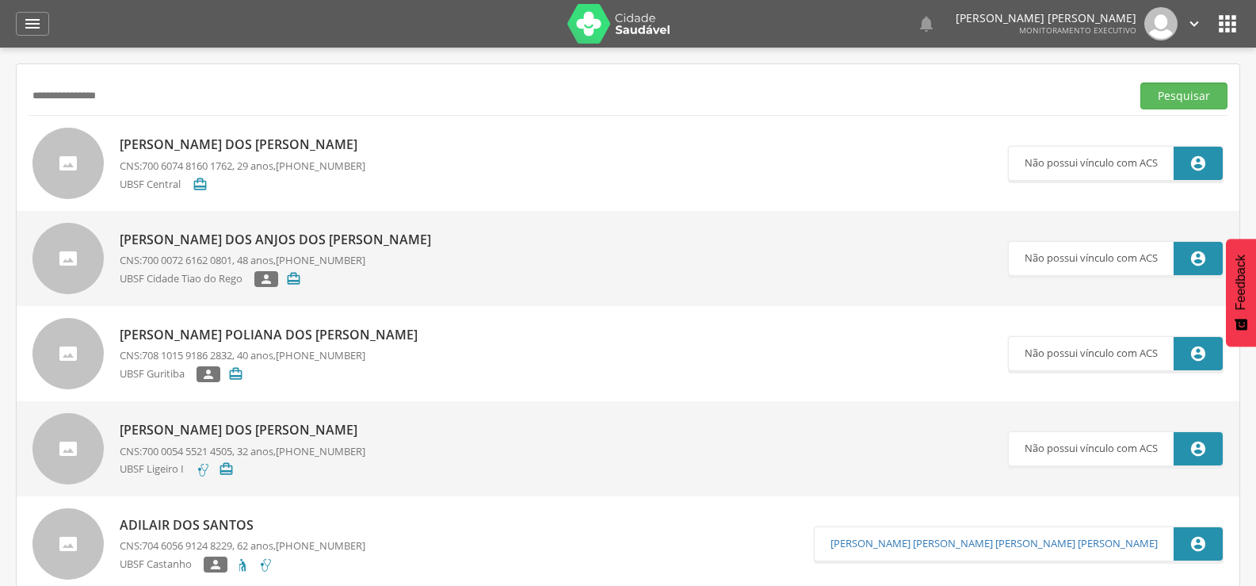
drag, startPoint x: 166, startPoint y: 106, endPoint x: 0, endPoint y: 119, distance: 166.1
click at [0, 119] on div " Supervisão  Distritos  Ubs Coordenador: - Queimadas / PB Intervalo de Tempo…" at bounding box center [628, 341] width 1256 height 586
paste input "**********"
click at [1141, 82] on button "Pesquisar" at bounding box center [1184, 95] width 87 height 27
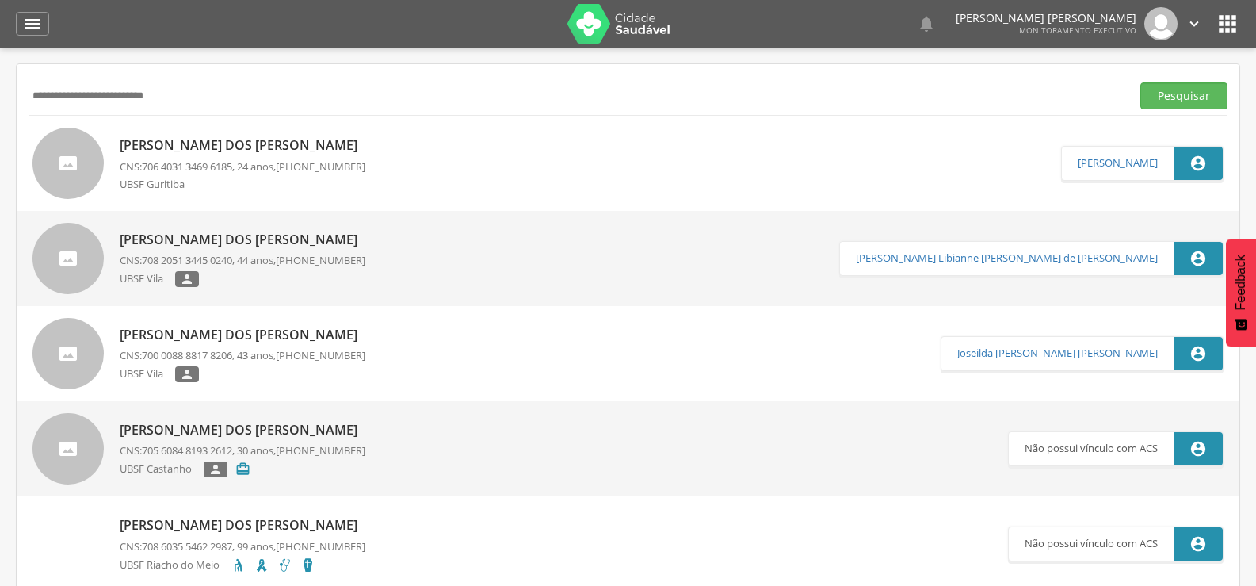
drag, startPoint x: 277, startPoint y: 108, endPoint x: 0, endPoint y: 140, distance: 279.3
click at [0, 140] on div " Supervisão  Distritos  Ubs Coordenador: - Queimadas / PB Intervalo de Tempo…" at bounding box center [628, 341] width 1256 height 586
paste input "*"
click at [1141, 82] on button "Pesquisar" at bounding box center [1184, 95] width 87 height 27
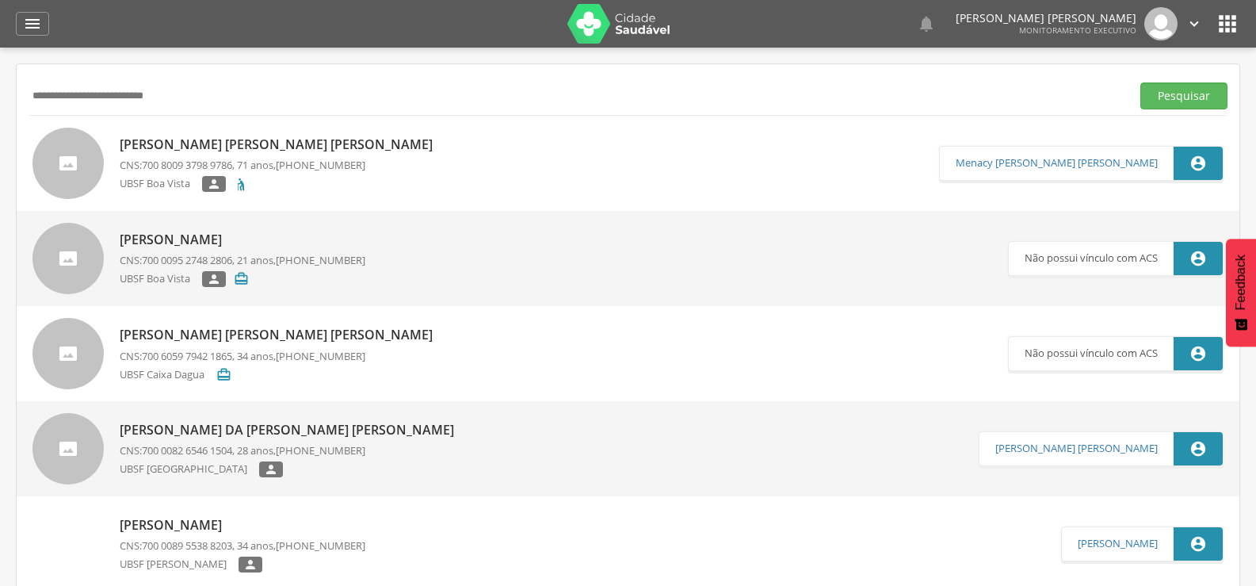
drag, startPoint x: 241, startPoint y: 101, endPoint x: 0, endPoint y: 183, distance: 254.7
click at [0, 183] on div " Supervisão  Distritos  Ubs Coordenador: - Queimadas / PB Intervalo de Tempo…" at bounding box center [628, 341] width 1256 height 586
paste input "*****"
click at [1141, 82] on button "Pesquisar" at bounding box center [1184, 95] width 87 height 27
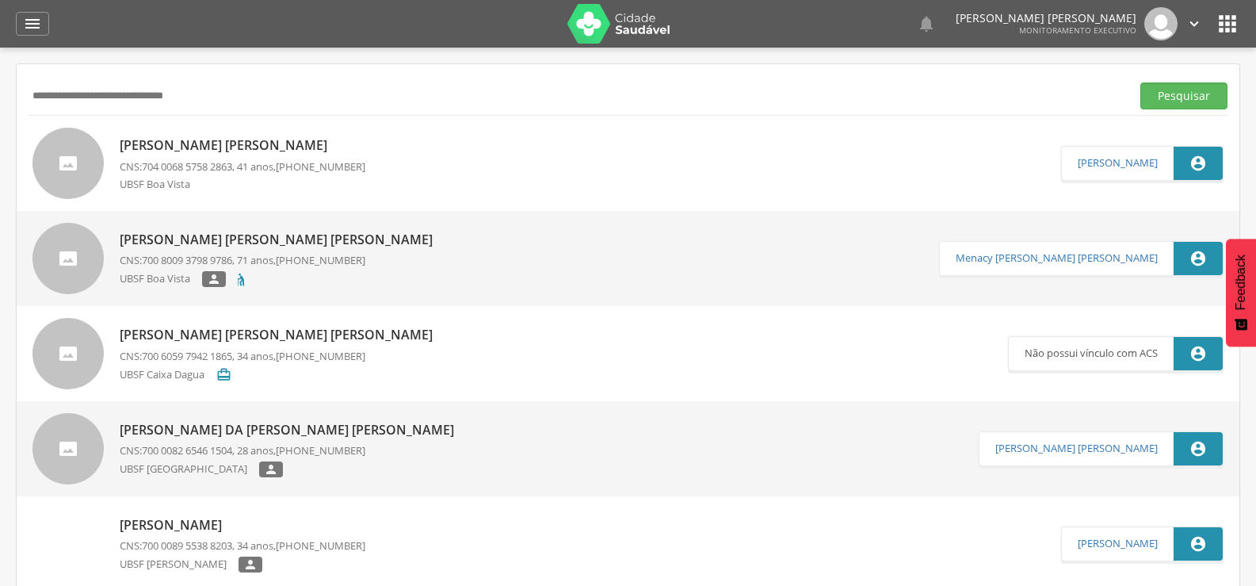
drag, startPoint x: 281, startPoint y: 90, endPoint x: 0, endPoint y: 99, distance: 280.8
click at [0, 99] on div " Supervisão  Distritos  Ubs Coordenador: - Queimadas / PB Intervalo de Tempo…" at bounding box center [628, 341] width 1256 height 586
paste input "text"
click at [1141, 82] on button "Pesquisar" at bounding box center [1184, 95] width 87 height 27
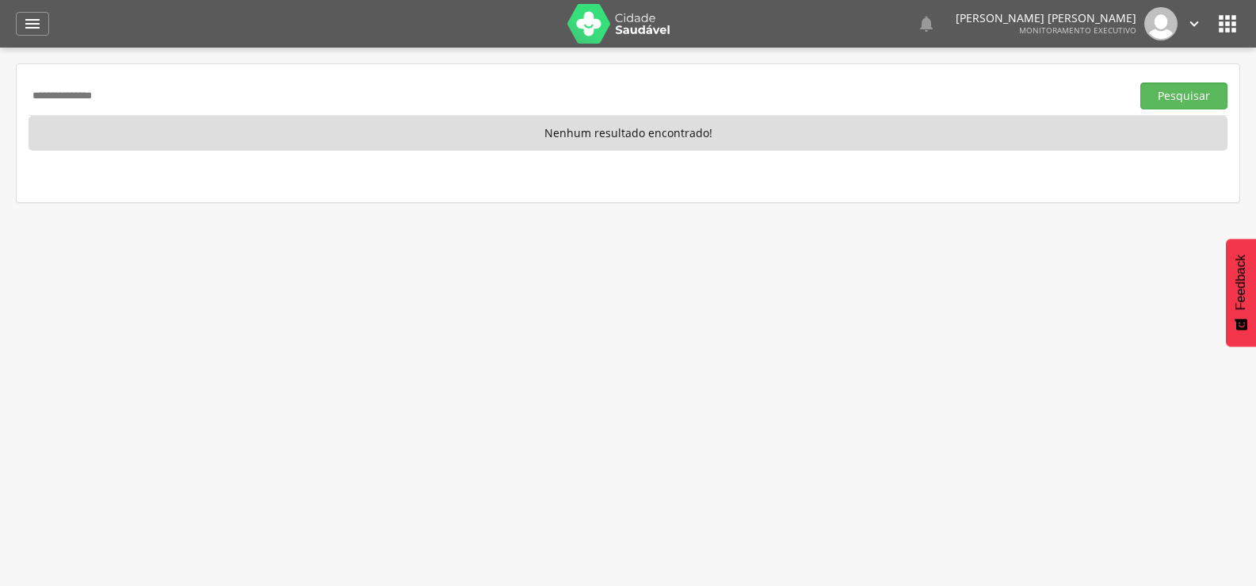
drag, startPoint x: 224, startPoint y: 77, endPoint x: 164, endPoint y: 106, distance: 67.0
click at [174, 90] on div "**********" at bounding box center [628, 95] width 1199 height 39
drag, startPoint x: 162, startPoint y: 102, endPoint x: 0, endPoint y: 122, distance: 163.7
click at [0, 122] on div " Supervisão  Distritos  Ubs Coordenador: - Queimadas / PB Intervalo de Tempo…" at bounding box center [628, 341] width 1256 height 586
paste input "*****"
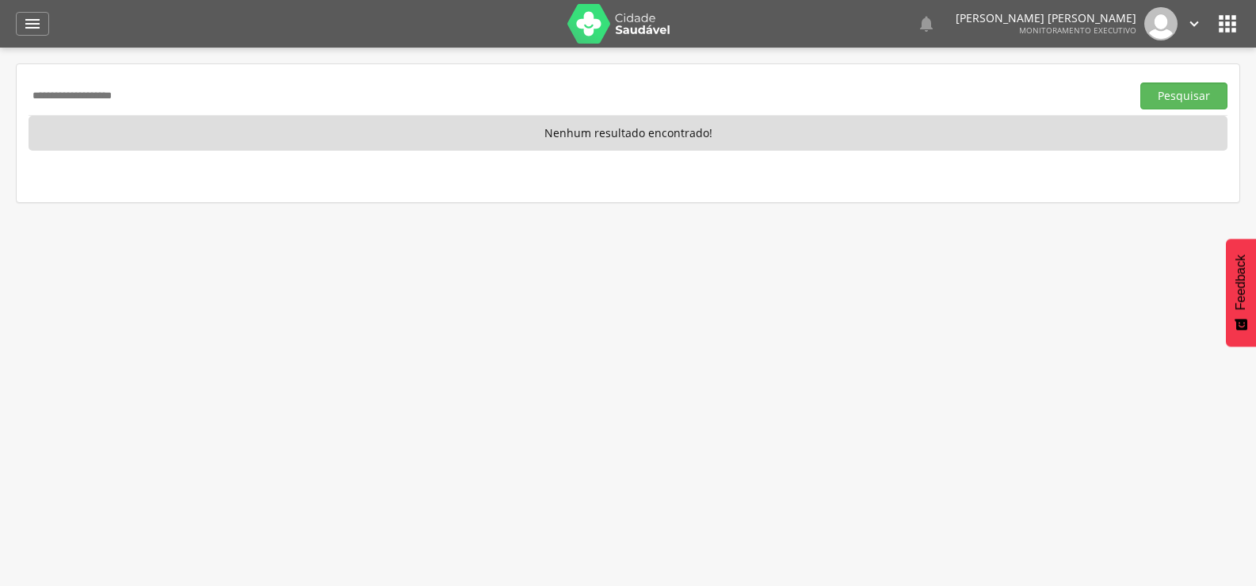
click at [1141, 82] on button "Pesquisar" at bounding box center [1184, 95] width 87 height 27
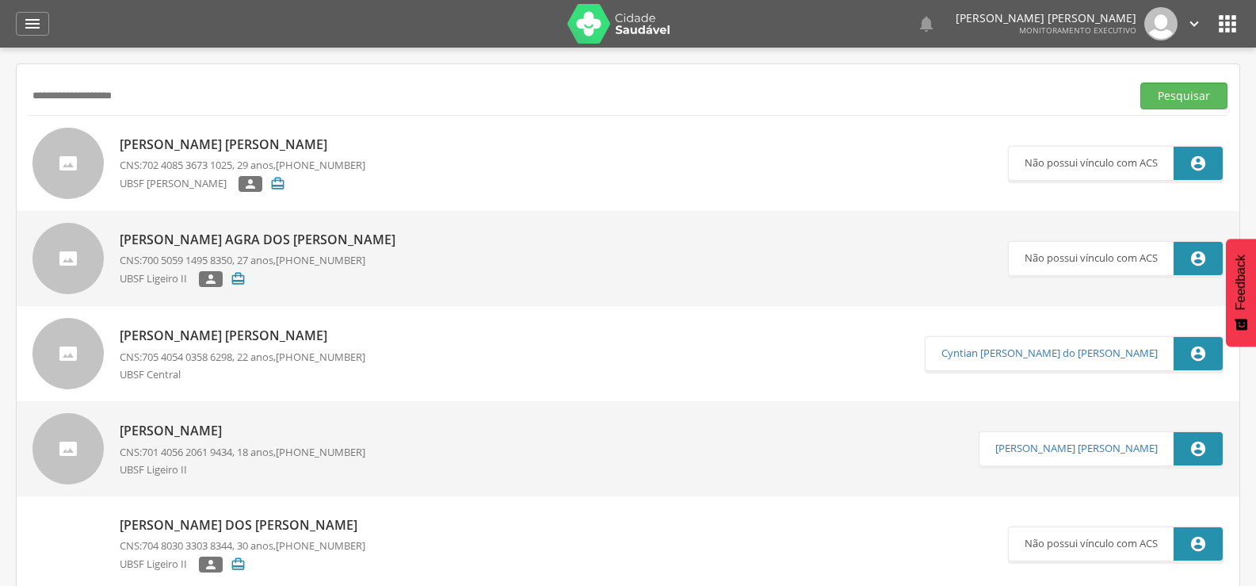
drag, startPoint x: 216, startPoint y: 93, endPoint x: 0, endPoint y: 79, distance: 216.0
click at [0, 96] on div " Supervisão  Distritos  Ubs Coordenador: - Queimadas / PB Intervalo de Tempo…" at bounding box center [628, 341] width 1256 height 586
paste input "***"
click at [1141, 82] on button "Pesquisar" at bounding box center [1184, 95] width 87 height 27
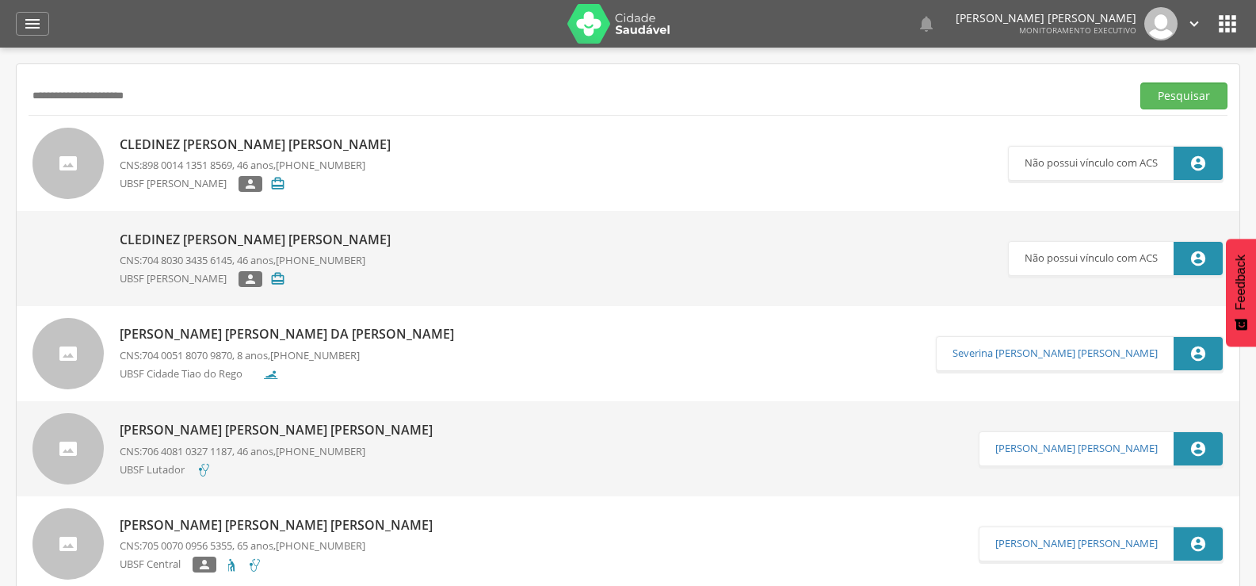
drag, startPoint x: 214, startPoint y: 102, endPoint x: 0, endPoint y: 127, distance: 215.4
click at [0, 127] on div " Supervisão  Distritos  Ubs Coordenador: - Queimadas / PB Intervalo de Tempo…" at bounding box center [628, 341] width 1256 height 586
paste input "*"
click at [1141, 82] on button "Pesquisar" at bounding box center [1184, 95] width 87 height 27
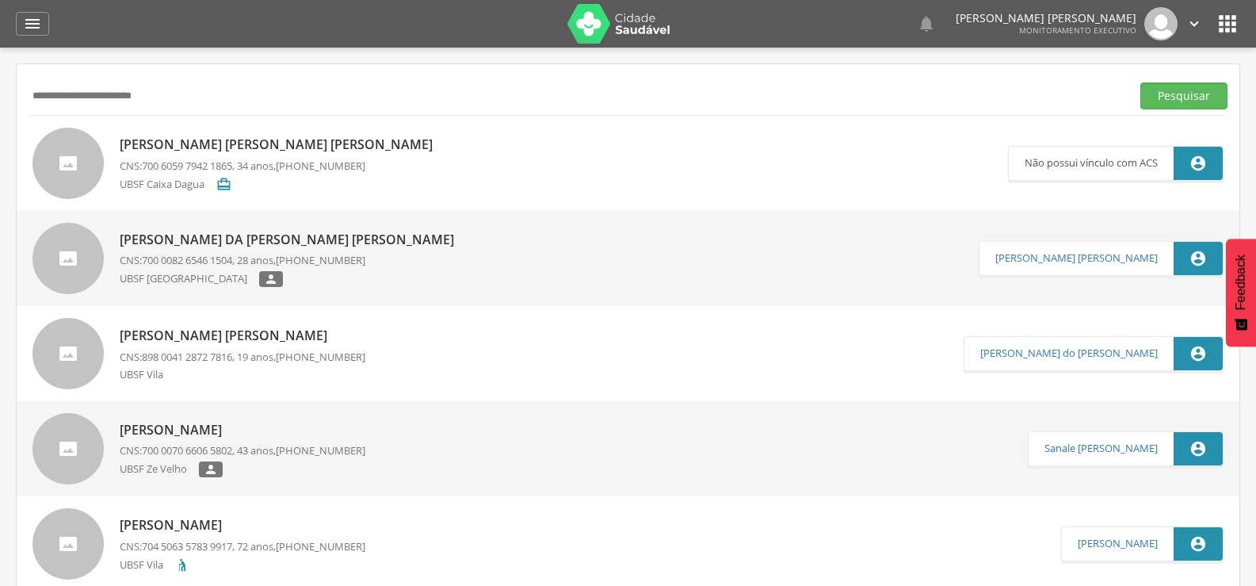
drag, startPoint x: 221, startPoint y: 97, endPoint x: 0, endPoint y: 113, distance: 221.8
click at [0, 113] on div " Supervisão  Distritos  Ubs Coordenador: - Queimadas / PB Intervalo de Tempo…" at bounding box center [628, 341] width 1256 height 586
paste input "****"
click at [1141, 82] on button "Pesquisar" at bounding box center [1184, 95] width 87 height 27
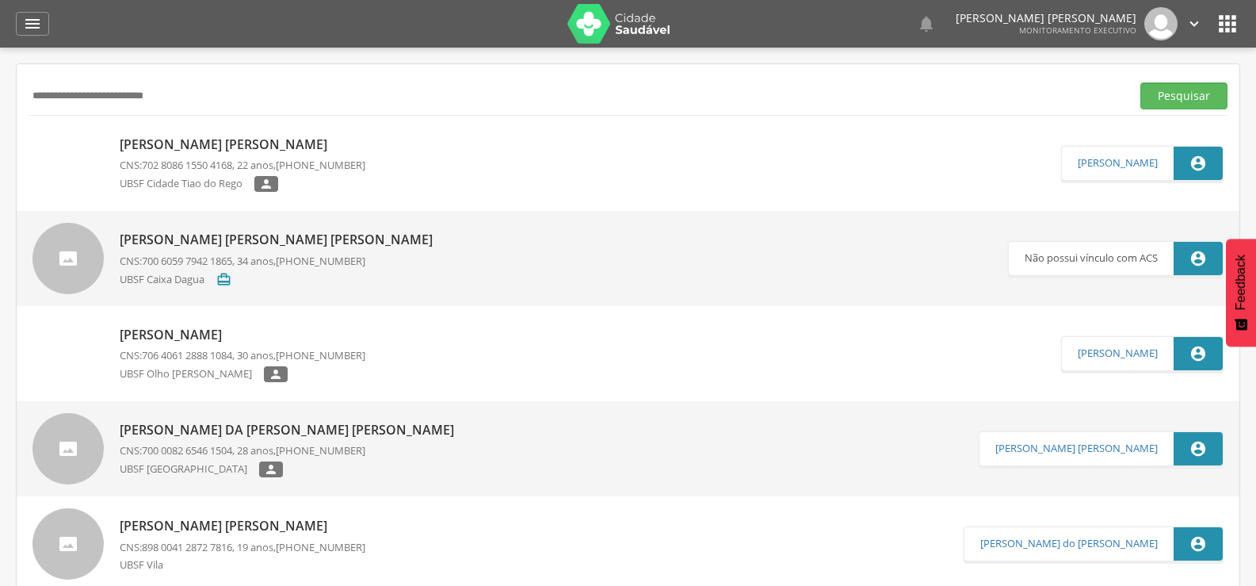
drag, startPoint x: 230, startPoint y: 95, endPoint x: 0, endPoint y: 127, distance: 232.0
click at [0, 127] on div " Supervisão  Distritos  Ubs Coordenador: - Queimadas / PB Intervalo de Tempo…" at bounding box center [628, 341] width 1256 height 586
paste input "text"
click at [1141, 82] on button "Pesquisar" at bounding box center [1184, 95] width 87 height 27
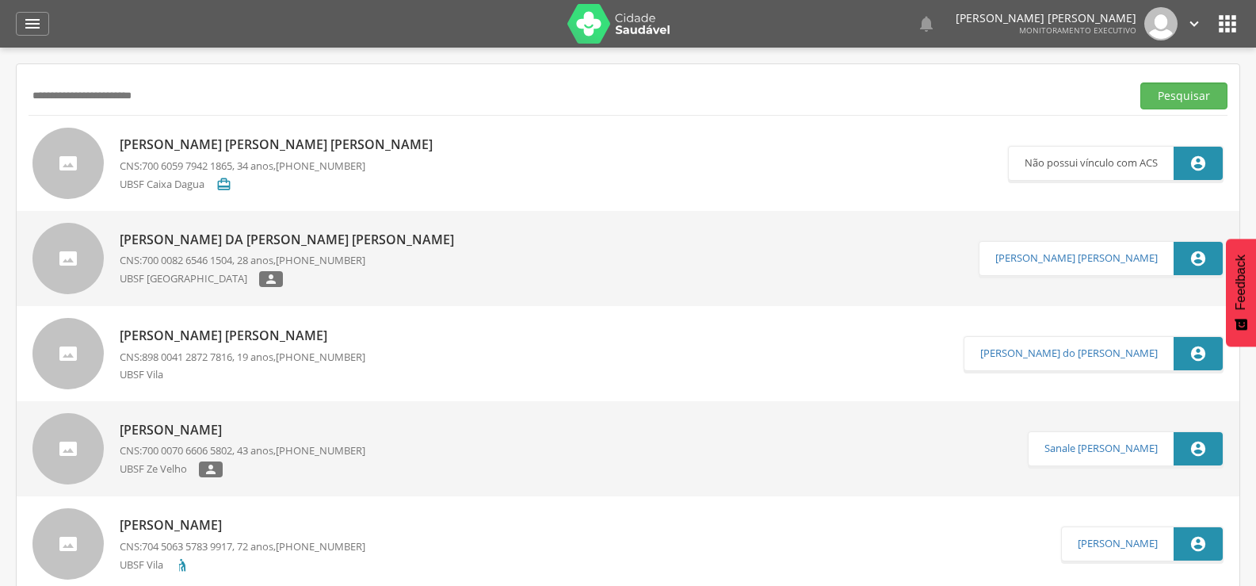
drag, startPoint x: 224, startPoint y: 105, endPoint x: 0, endPoint y: 105, distance: 223.5
click at [0, 105] on div " Supervisão  Distritos  Ubs Coordenador: - Queimadas / PB Intervalo de Tempo…" at bounding box center [628, 341] width 1256 height 586
click at [1141, 82] on button "Pesquisar" at bounding box center [1184, 95] width 87 height 27
drag, startPoint x: 224, startPoint y: 99, endPoint x: 0, endPoint y: 105, distance: 224.4
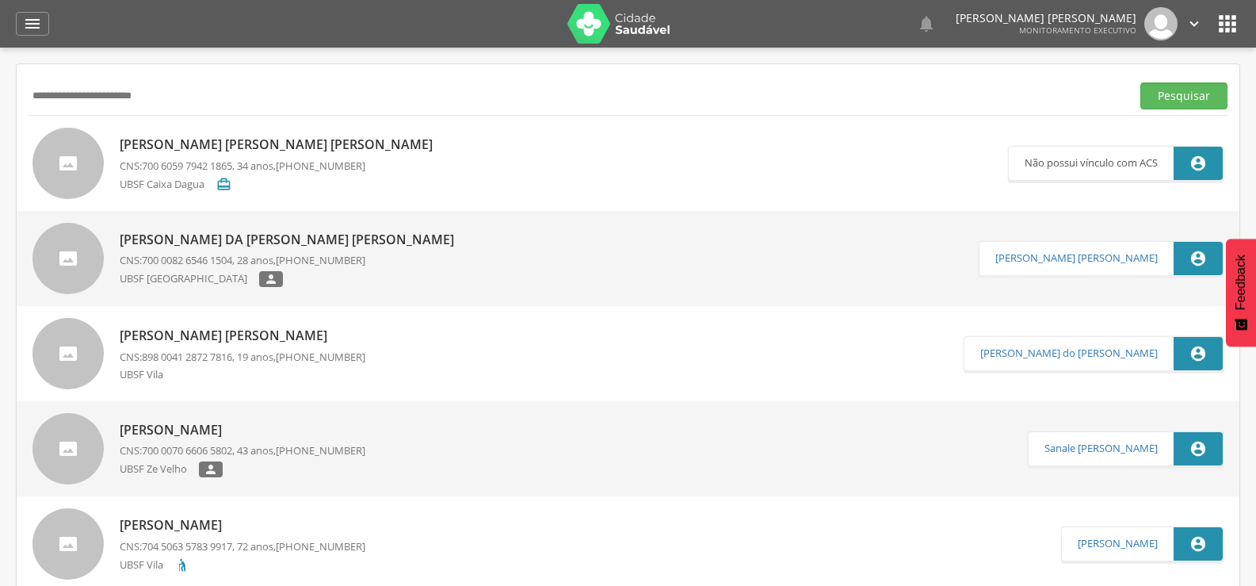
click at [0, 105] on div " Supervisão  Distritos  Ubs Coordenador: - Queimadas / PB Intervalo de Tempo…" at bounding box center [628, 341] width 1256 height 586
paste input "text"
type input "**********"
click at [1141, 82] on button "Pesquisar" at bounding box center [1184, 95] width 87 height 27
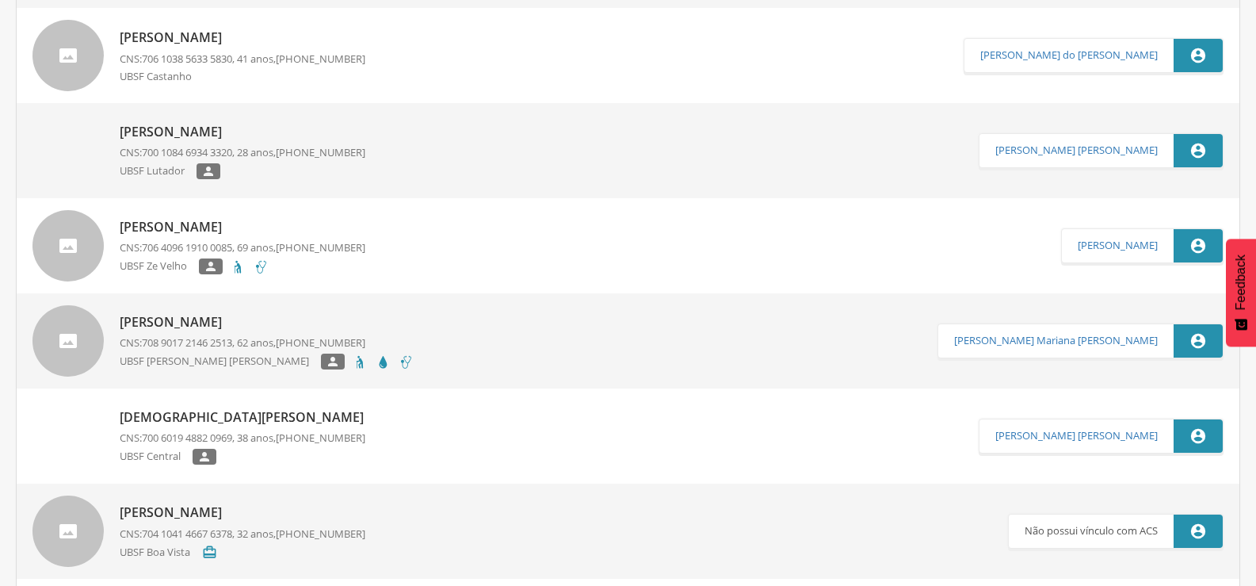
scroll to position [2534, 0]
